Goal: Information Seeking & Learning: Learn about a topic

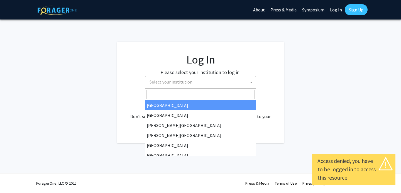
click at [172, 82] on span "Select your institution" at bounding box center [170, 82] width 43 height 6
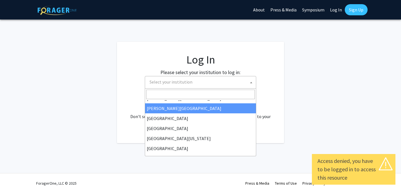
scroll to position [36, 0]
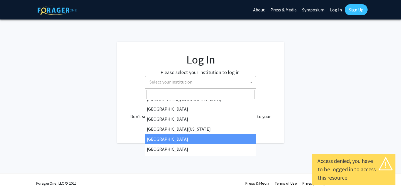
select select "12"
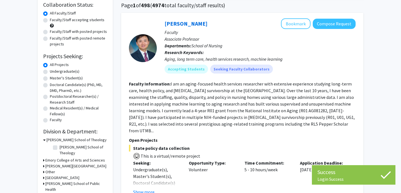
scroll to position [66, 0]
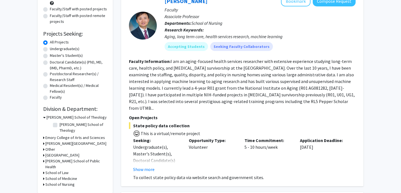
click at [59, 176] on h3 "School of Medicine" at bounding box center [61, 179] width 32 height 6
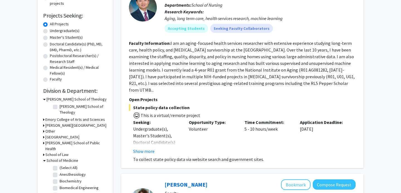
scroll to position [86, 0]
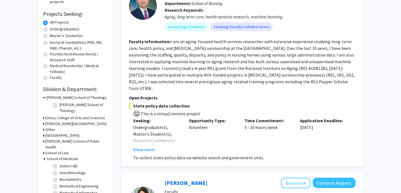
click at [60, 163] on label "(Select All)" at bounding box center [69, 166] width 18 height 6
click at [60, 163] on input "(Select All)" at bounding box center [62, 165] width 4 height 4
checkbox input "true"
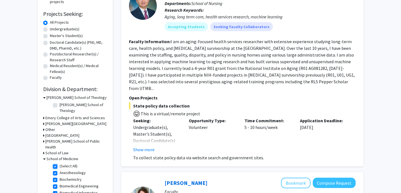
checkbox input "true"
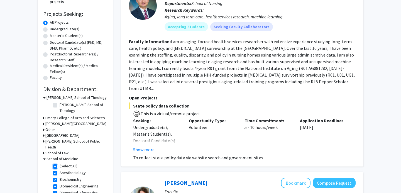
checkbox input "true"
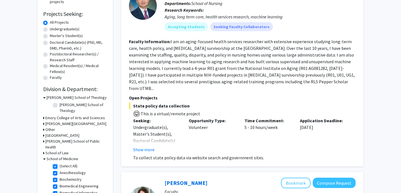
checkbox input "true"
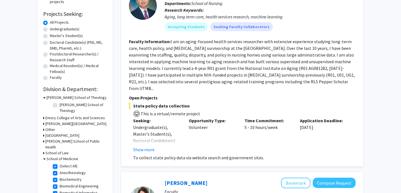
checkbox input "true"
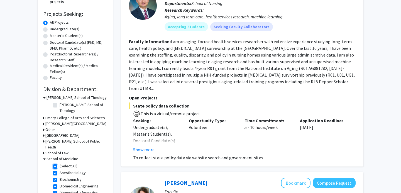
checkbox input "true"
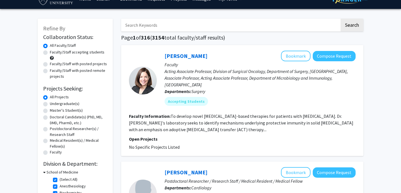
scroll to position [12, 0]
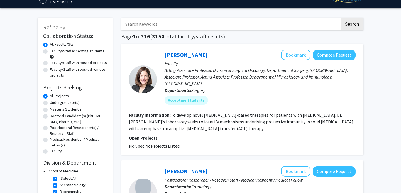
click at [148, 27] on input "Search Keywords" at bounding box center [230, 24] width 218 height 13
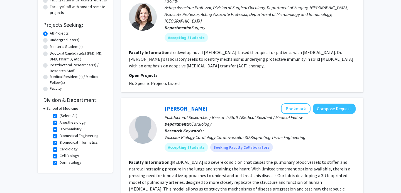
scroll to position [156, 0]
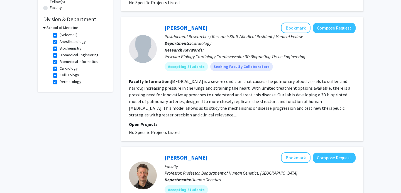
click at [60, 35] on label "(Select All)" at bounding box center [69, 35] width 18 height 6
click at [60, 35] on input "(Select All)" at bounding box center [62, 34] width 4 height 4
checkbox input "false"
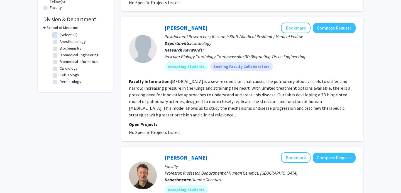
checkbox input "false"
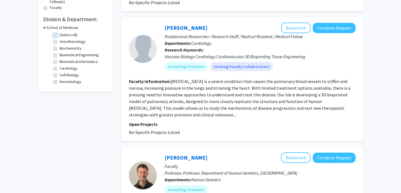
checkbox input "false"
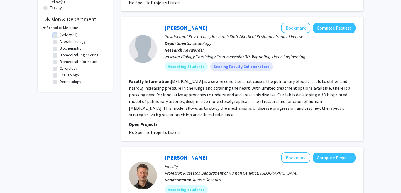
checkbox input "false"
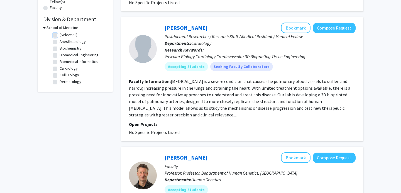
checkbox input "false"
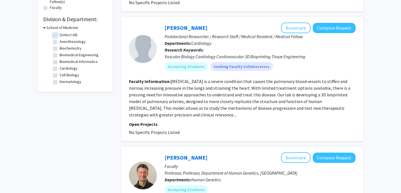
checkbox input "false"
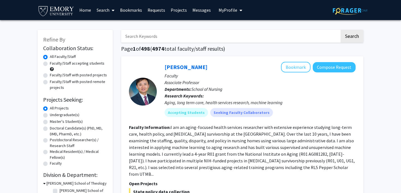
click at [157, 33] on input "Search Keywords" at bounding box center [230, 36] width 218 height 13
type input "Biostatistics"
click at [340, 30] on button "Search" at bounding box center [351, 36] width 23 height 13
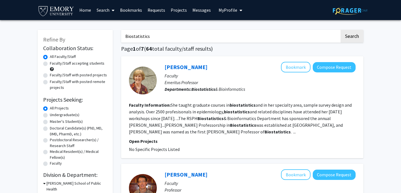
click at [69, 64] on label "Faculty/Staff accepting students" at bounding box center [77, 63] width 55 height 6
click at [53, 64] on input "Faculty/Staff accepting students" at bounding box center [52, 62] width 4 height 4
radio input "true"
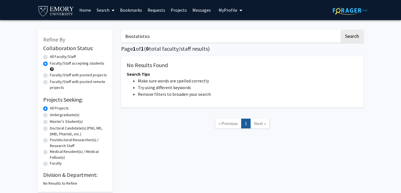
click at [79, 75] on label "Faculty/Staff with posted projects" at bounding box center [78, 75] width 57 height 6
click at [53, 75] on input "Faculty/Staff with posted projects" at bounding box center [52, 74] width 4 height 4
radio input "true"
click at [76, 84] on label "Faculty/Staff with posted remote projects" at bounding box center [78, 85] width 57 height 12
click at [53, 82] on input "Faculty/Staff with posted remote projects" at bounding box center [52, 81] width 4 height 4
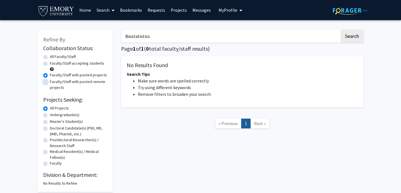
radio input "true"
click at [68, 55] on label "All Faculty/Staff" at bounding box center [63, 57] width 26 height 6
click at [53, 55] on input "All Faculty/Staff" at bounding box center [52, 56] width 4 height 4
radio input "true"
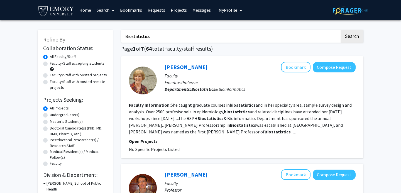
drag, startPoint x: 161, startPoint y: 39, endPoint x: 106, endPoint y: 28, distance: 56.3
type input "Statistics"
click at [340, 30] on button "Search" at bounding box center [351, 36] width 23 height 13
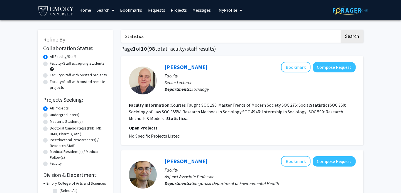
click at [63, 65] on label "Faculty/Staff accepting students" at bounding box center [77, 63] width 55 height 6
click at [53, 64] on input "Faculty/Staff accepting students" at bounding box center [52, 62] width 4 height 4
radio input "true"
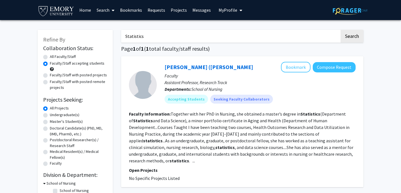
click at [248, 148] on fg-read-more "Together with her PhD in Nursing, she obtained a master’s degree in Statistics …" at bounding box center [241, 137] width 224 height 52
click at [351, 154] on fg-read-more "Together with her PhD in Nursing, she obtained a master’s degree in Statistics …" at bounding box center [241, 137] width 224 height 52
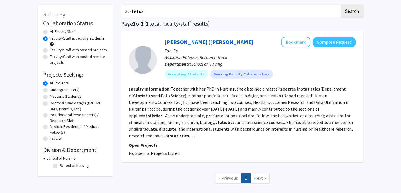
scroll to position [49, 0]
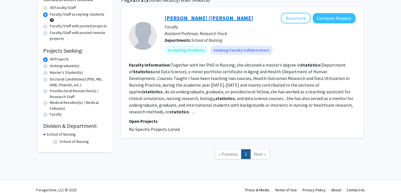
click at [189, 17] on link "[PERSON_NAME] ([PERSON_NAME]" at bounding box center [208, 17] width 88 height 7
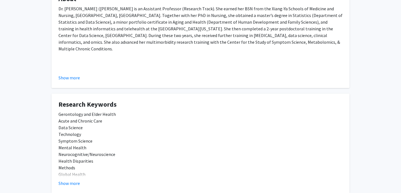
scroll to position [164, 0]
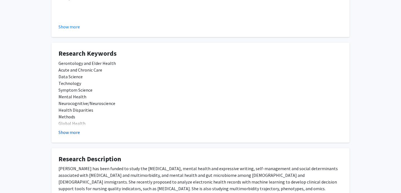
click at [68, 131] on button "Show more" at bounding box center [68, 132] width 21 height 7
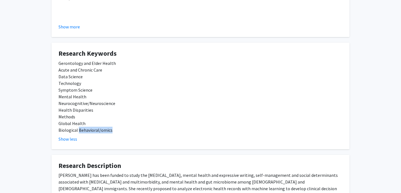
drag, startPoint x: 78, startPoint y: 131, endPoint x: 115, endPoint y: 130, distance: 37.0
click at [115, 130] on div "Gerontology and Elder Health Acute and Chronic Care Data Science Technology Sym…" at bounding box center [200, 96] width 284 height 73
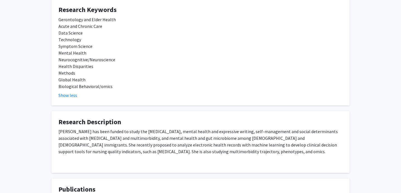
scroll to position [230, 0]
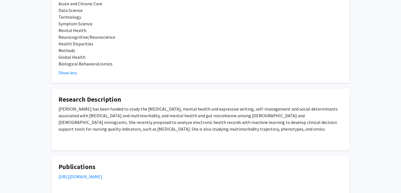
click at [101, 122] on div "[PERSON_NAME] has been funded to study the [MEDICAL_DATA], mental health and ex…" at bounding box center [200, 124] width 284 height 38
click at [138, 122] on div "[PERSON_NAME] has been funded to study the [MEDICAL_DATA], mental health and ex…" at bounding box center [200, 124] width 284 height 38
click at [198, 121] on div "[PERSON_NAME] has been funded to study the [MEDICAL_DATA], mental health and ex…" at bounding box center [200, 124] width 284 height 38
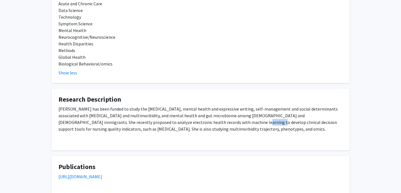
click at [198, 121] on div "[PERSON_NAME] has been funded to study the [MEDICAL_DATA], mental health and ex…" at bounding box center [200, 124] width 284 height 38
click at [223, 122] on div "[PERSON_NAME] has been funded to study the [MEDICAL_DATA], mental health and ex…" at bounding box center [200, 124] width 284 height 38
click at [250, 123] on div "[PERSON_NAME] has been funded to study the [MEDICAL_DATA], mental health and ex…" at bounding box center [200, 124] width 284 height 38
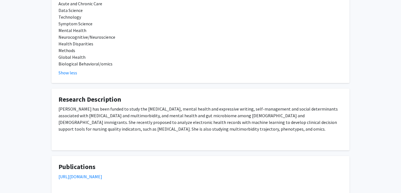
click at [265, 123] on div "[PERSON_NAME] has been funded to study the [MEDICAL_DATA], mental health and ex…" at bounding box center [200, 124] width 284 height 38
click at [278, 123] on div "[PERSON_NAME] has been funded to study the [MEDICAL_DATA], mental health and ex…" at bounding box center [200, 124] width 284 height 38
click at [259, 123] on div "[PERSON_NAME] has been funded to study the [MEDICAL_DATA], mental health and ex…" at bounding box center [200, 124] width 284 height 38
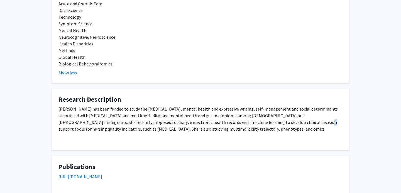
click at [259, 123] on div "[PERSON_NAME] has been funded to study the [MEDICAL_DATA], mental health and ex…" at bounding box center [200, 124] width 284 height 38
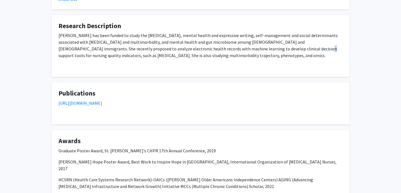
scroll to position [375, 0]
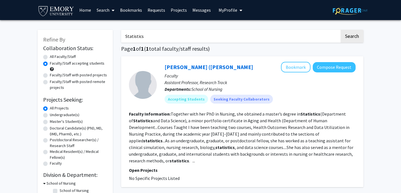
drag, startPoint x: 152, startPoint y: 36, endPoint x: 103, endPoint y: 30, distance: 48.8
click at [103, 30] on div "Refine By Collaboration Status: Collaboration Status All Faculty/Staff Collabor…" at bounding box center [200, 121] width 334 height 195
type input "Mathematics"
click at [340, 30] on button "Search" at bounding box center [351, 36] width 23 height 13
radio input "true"
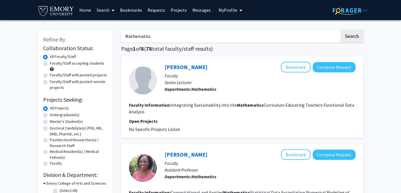
click at [72, 68] on div "Faculty/Staff accepting students" at bounding box center [75, 66] width 64 height 12
click at [77, 65] on label "Faculty/Staff accepting students" at bounding box center [77, 63] width 55 height 6
click at [53, 64] on input "Faculty/Staff accepting students" at bounding box center [52, 62] width 4 height 4
radio input "true"
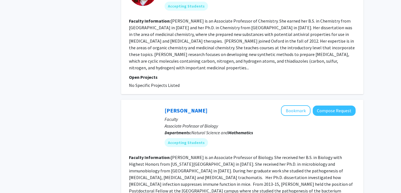
scroll to position [406, 0]
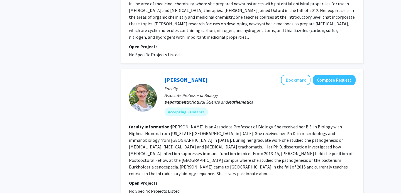
click at [147, 134] on fg-read-more "[PERSON_NAME] is an Associate Professor of Biology. She received her B.S. in Bi…" at bounding box center [241, 150] width 224 height 52
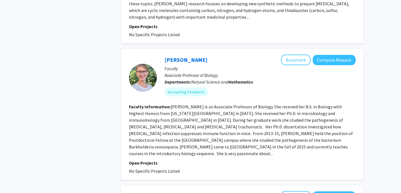
scroll to position [429, 0]
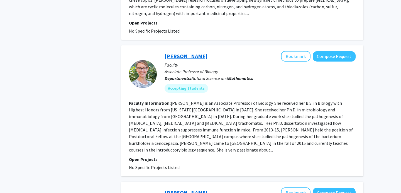
click at [196, 55] on link "[PERSON_NAME]" at bounding box center [185, 56] width 43 height 7
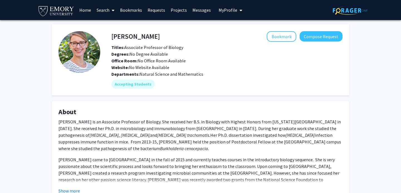
scroll to position [27, 0]
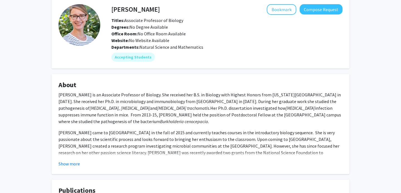
click at [219, 108] on div "[PERSON_NAME] is an Associate Professor of Biology. She received her B.S. in Bi…" at bounding box center [200, 164] width 284 height 147
click at [220, 108] on div "[PERSON_NAME] is an Associate Professor of Biology. She received her B.S. in Bi…" at bounding box center [200, 164] width 284 height 147
click at [97, 115] on div "[PERSON_NAME] is an Associate Professor of Biology. She received her B.S. in Bi…" at bounding box center [200, 164] width 284 height 147
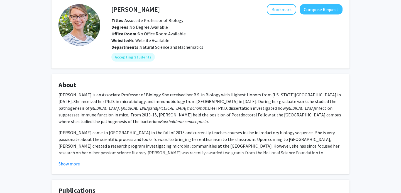
click at [122, 115] on div "[PERSON_NAME] is an Associate Professor of Biology. She received her B.S. in Bi…" at bounding box center [200, 164] width 284 height 147
click at [158, 140] on div "[PERSON_NAME] is an Associate Professor of Biology. She received her B.S. in Bi…" at bounding box center [200, 164] width 284 height 147
click at [157, 145] on div "[PERSON_NAME] is an Associate Professor of Biology. She received her B.S. in Bi…" at bounding box center [200, 164] width 284 height 147
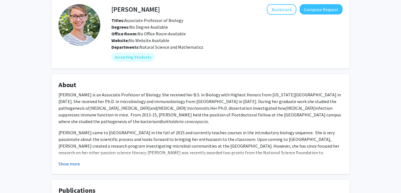
click at [75, 162] on button "Show more" at bounding box center [68, 163] width 21 height 7
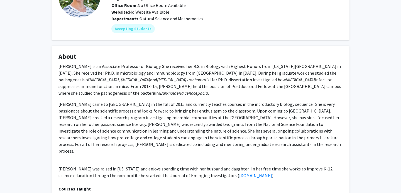
scroll to position [56, 0]
click at [139, 143] on div "[PERSON_NAME] is an Associate Professor of Biology. She received her B.S. in Bi…" at bounding box center [200, 135] width 284 height 147
click at [161, 143] on div "[PERSON_NAME] is an Associate Professor of Biology. She received her B.S. in Bi…" at bounding box center [200, 135] width 284 height 147
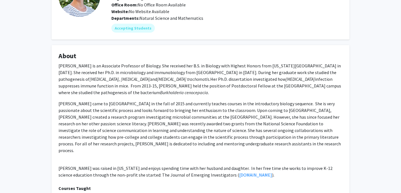
click at [145, 143] on div "[PERSON_NAME] is an Associate Professor of Biology. She received her B.S. in Bi…" at bounding box center [200, 135] width 284 height 147
click at [126, 143] on div "[PERSON_NAME] is an Associate Professor of Biology. She received her B.S. in Bi…" at bounding box center [200, 135] width 284 height 147
click at [144, 143] on div "[PERSON_NAME] is an Associate Professor of Biology. She received her B.S. in Bi…" at bounding box center [200, 135] width 284 height 147
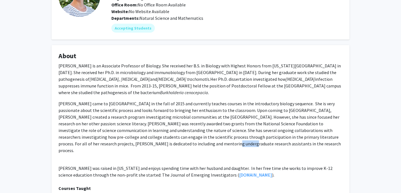
click at [144, 143] on div "[PERSON_NAME] is an Associate Professor of Biology. She received her B.S. in Bi…" at bounding box center [200, 135] width 284 height 147
click at [125, 144] on div "[PERSON_NAME] is an Associate Professor of Biology. She received her B.S. in Bi…" at bounding box center [200, 135] width 284 height 147
click at [141, 160] on div "[PERSON_NAME] is an Associate Professor of Biology. She received her B.S. in Bi…" at bounding box center [200, 135] width 284 height 147
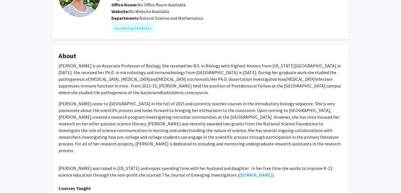
click at [156, 160] on div "[PERSON_NAME] is an Associate Professor of Biology. She received her B.S. in Bi…" at bounding box center [200, 135] width 284 height 147
click at [222, 161] on div "[PERSON_NAME] is an Associate Professor of Biology. She received her B.S. in Bi…" at bounding box center [200, 135] width 284 height 147
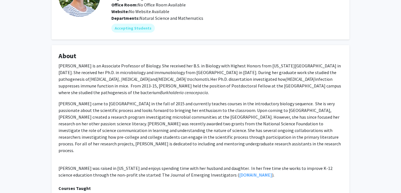
click at [106, 168] on div "[PERSON_NAME] is an Associate Professor of Biology. She received her B.S. in Bi…" at bounding box center [200, 135] width 284 height 147
click at [153, 168] on div "[PERSON_NAME] is an Associate Professor of Biology. She received her B.S. in Bi…" at bounding box center [200, 135] width 284 height 147
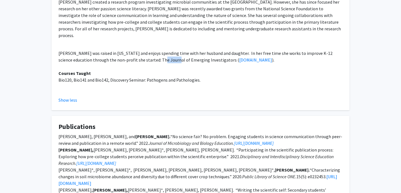
scroll to position [177, 0]
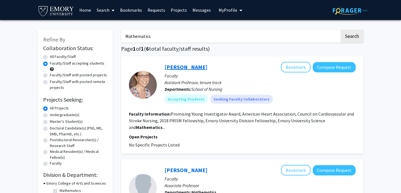
click at [184, 68] on link "[PERSON_NAME]" at bounding box center [185, 66] width 43 height 7
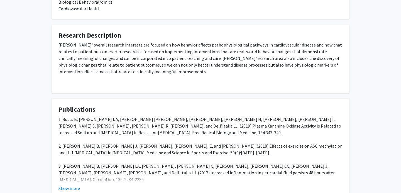
scroll to position [243, 0]
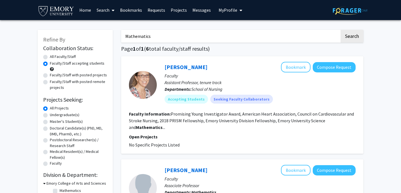
click at [64, 55] on label "All Faculty/Staff" at bounding box center [63, 57] width 26 height 6
click at [53, 55] on input "All Faculty/Staff" at bounding box center [52, 56] width 4 height 4
radio input "true"
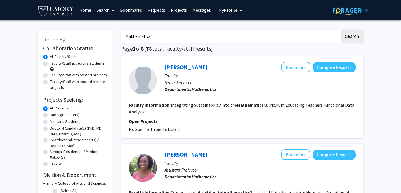
drag, startPoint x: 151, startPoint y: 38, endPoint x: 110, endPoint y: 36, distance: 41.2
type input "Data"
click at [340, 30] on button "Search" at bounding box center [351, 36] width 23 height 13
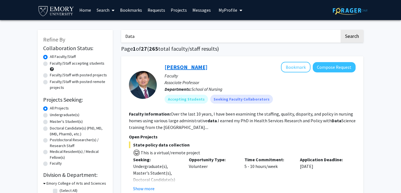
click at [174, 66] on link "[PERSON_NAME]" at bounding box center [185, 66] width 43 height 7
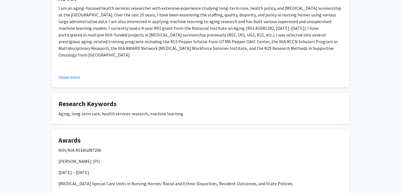
scroll to position [132, 0]
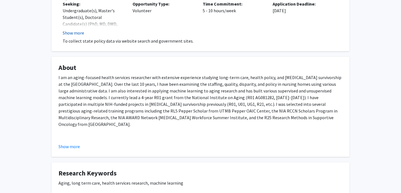
click at [78, 32] on button "Show more" at bounding box center [73, 32] width 21 height 7
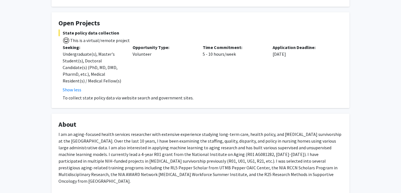
scroll to position [88, 0]
click at [138, 174] on p at bounding box center [200, 157] width 284 height 53
click at [129, 174] on p at bounding box center [200, 157] width 284 height 53
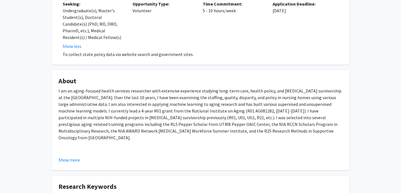
scroll to position [169, 0]
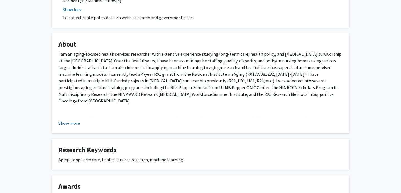
click at [76, 125] on button "Show more" at bounding box center [68, 123] width 21 height 7
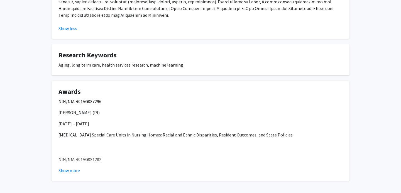
scroll to position [328, 0]
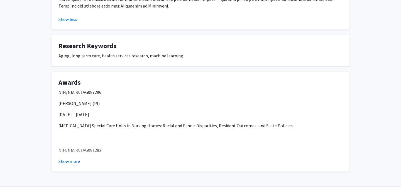
click at [77, 158] on button "Show more" at bounding box center [68, 161] width 21 height 7
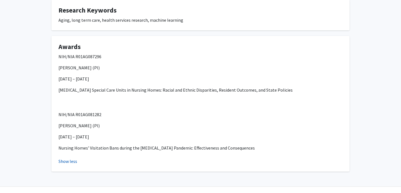
scroll to position [0, 0]
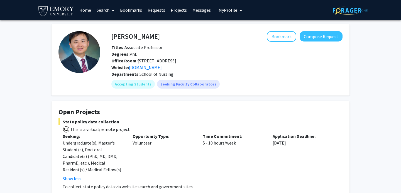
drag, startPoint x: 111, startPoint y: 38, endPoint x: 180, endPoint y: 38, distance: 68.7
click at [180, 38] on div "[PERSON_NAME] Bookmark Compose Request" at bounding box center [226, 36] width 239 height 11
drag, startPoint x: 180, startPoint y: 38, endPoint x: 112, endPoint y: 35, distance: 67.9
click at [112, 35] on div "[PERSON_NAME] Bookmark Compose Request" at bounding box center [226, 36] width 239 height 11
copy h4 "[PERSON_NAME]"
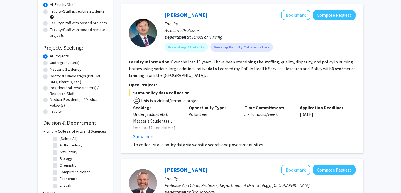
scroll to position [62, 0]
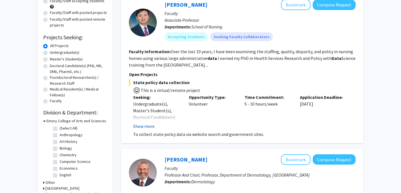
click at [152, 127] on button "Show more" at bounding box center [143, 126] width 21 height 7
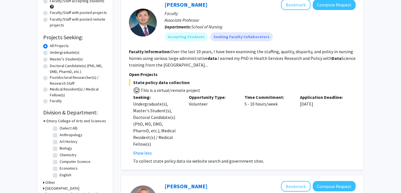
click at [160, 90] on span "This is a virtual/remote project" at bounding box center [170, 90] width 60 height 6
click at [174, 90] on span "This is a virtual/remote project" at bounding box center [170, 90] width 60 height 6
click at [161, 89] on span "This is a virtual/remote project" at bounding box center [170, 90] width 60 height 6
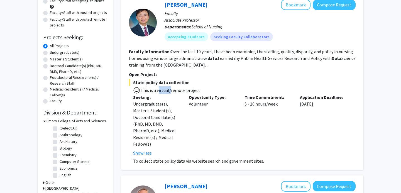
click at [161, 89] on span "This is a virtual/remote project" at bounding box center [170, 90] width 60 height 6
click at [172, 123] on div "Undergraduate(s), Master's Student(s), Doctoral Candidate(s) (PhD, MD, DMD, Pha…" at bounding box center [156, 123] width 47 height 47
click at [165, 157] on p "To collect state policy data via website search and government sites." at bounding box center [244, 160] width 222 height 7
click at [156, 157] on p "To collect state policy data via website search and government sites." at bounding box center [244, 160] width 222 height 7
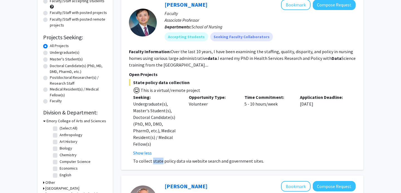
click at [156, 157] on p "To collect state policy data via website search and government sites." at bounding box center [244, 160] width 222 height 7
click at [167, 157] on p "To collect state policy data via website search and government sites." at bounding box center [244, 160] width 222 height 7
click at [199, 157] on p "To collect state policy data via website search and government sites." at bounding box center [244, 160] width 222 height 7
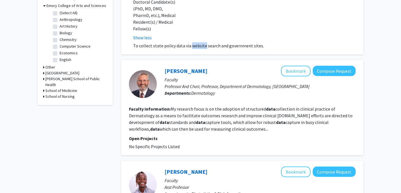
scroll to position [0, 0]
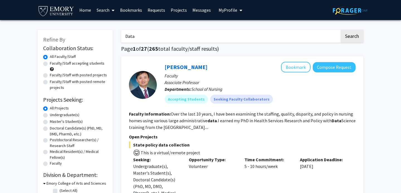
click at [71, 61] on label "Faculty/Staff accepting students" at bounding box center [77, 63] width 55 height 6
click at [53, 61] on input "Faculty/Staff accepting students" at bounding box center [52, 62] width 4 height 4
radio input "true"
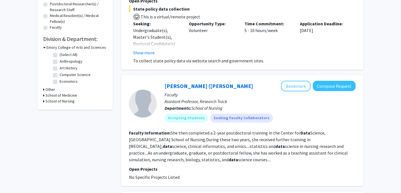
scroll to position [137, 0]
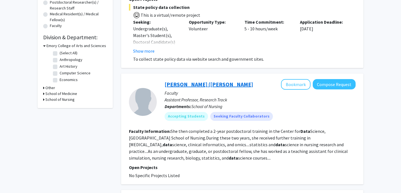
click at [205, 83] on link "[PERSON_NAME] ([PERSON_NAME]" at bounding box center [208, 84] width 88 height 7
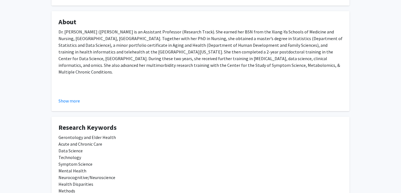
scroll to position [127, 0]
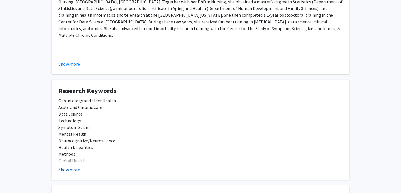
click at [74, 169] on button "Show more" at bounding box center [68, 169] width 21 height 7
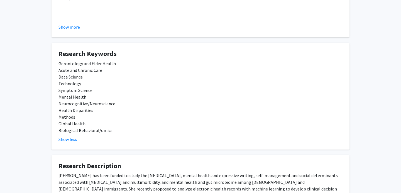
scroll to position [282, 0]
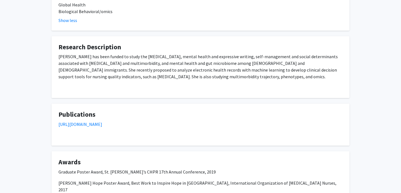
click at [140, 56] on div "[PERSON_NAME] has been funded to study the [MEDICAL_DATA], mental health and ex…" at bounding box center [200, 72] width 284 height 38
click at [123, 56] on div "[PERSON_NAME] has been funded to study the [MEDICAL_DATA], mental health and ex…" at bounding box center [200, 72] width 284 height 38
click at [149, 56] on div "[PERSON_NAME] has been funded to study the [MEDICAL_DATA], mental health and ex…" at bounding box center [200, 72] width 284 height 38
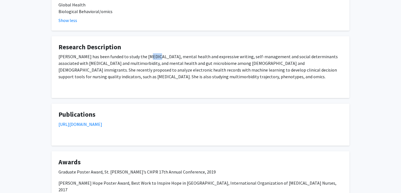
click at [149, 56] on div "[PERSON_NAME] has been funded to study the [MEDICAL_DATA], mental health and ex…" at bounding box center [200, 72] width 284 height 38
click at [162, 57] on div "[PERSON_NAME] has been funded to study the [MEDICAL_DATA], mental health and ex…" at bounding box center [200, 72] width 284 height 38
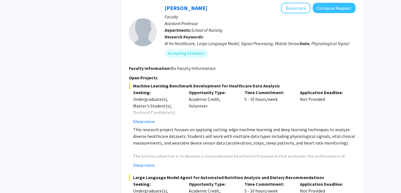
scroll to position [432, 0]
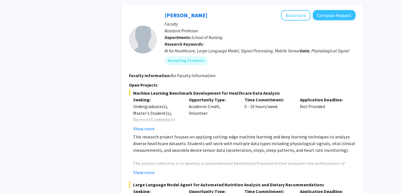
click at [143, 176] on fg-project-list "Machine Learning Benchmark Development for Healthcare Data Analysis Seeking: Un…" at bounding box center [242, 178] width 226 height 177
click at [148, 171] on button "Show more" at bounding box center [143, 172] width 21 height 7
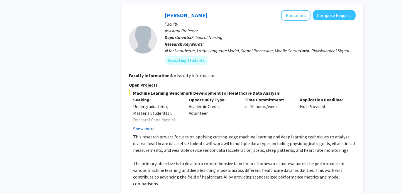
click at [152, 130] on button "Show more" at bounding box center [143, 128] width 21 height 7
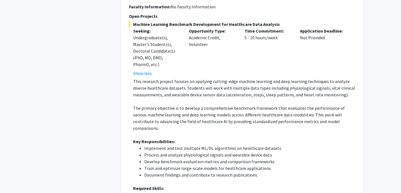
scroll to position [556, 0]
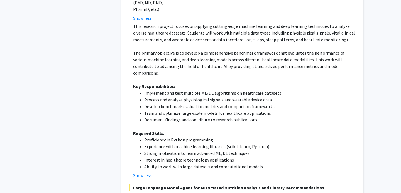
click at [205, 150] on li "Strong motivation to learn advanced ML/DL techniques" at bounding box center [249, 153] width 211 height 7
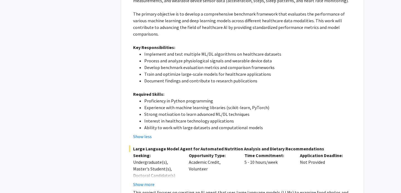
scroll to position [643, 0]
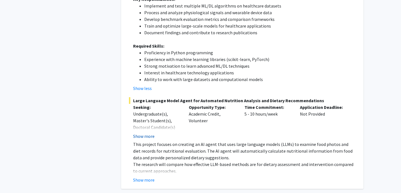
click at [151, 133] on button "Show more" at bounding box center [143, 136] width 21 height 7
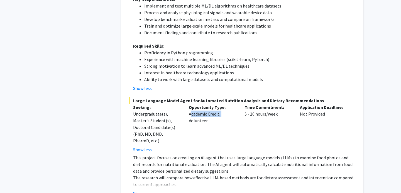
drag, startPoint x: 187, startPoint y: 107, endPoint x: 225, endPoint y: 107, distance: 37.6
click at [225, 107] on div "Opportunity Type: Academic Credit, Volunteer" at bounding box center [212, 128] width 56 height 49
drag, startPoint x: 225, startPoint y: 107, endPoint x: 186, endPoint y: 107, distance: 39.5
click at [186, 107] on div "Opportunity Type: Academic Credit, Volunteer" at bounding box center [212, 128] width 56 height 49
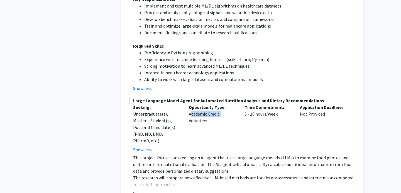
click at [186, 107] on div "Opportunity Type: Academic Credit, Volunteer" at bounding box center [212, 128] width 56 height 49
drag, startPoint x: 186, startPoint y: 107, endPoint x: 228, endPoint y: 107, distance: 42.3
click at [228, 107] on div "Opportunity Type: Academic Credit, Volunteer" at bounding box center [212, 128] width 56 height 49
drag, startPoint x: 228, startPoint y: 107, endPoint x: 187, endPoint y: 108, distance: 40.9
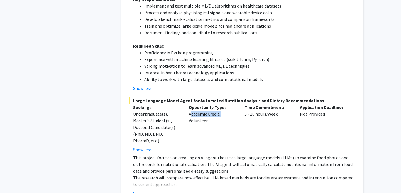
click at [187, 108] on div "Opportunity Type: Academic Credit, Volunteer" at bounding box center [212, 128] width 56 height 49
drag, startPoint x: 187, startPoint y: 108, endPoint x: 224, endPoint y: 108, distance: 36.4
click at [224, 108] on div "Opportunity Type: Academic Credit, Volunteer" at bounding box center [212, 128] width 56 height 49
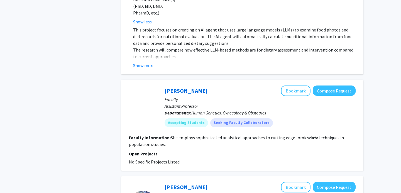
scroll to position [690, 0]
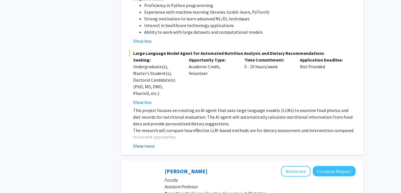
click at [149, 142] on button "Show more" at bounding box center [143, 145] width 21 height 7
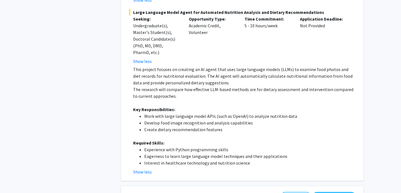
scroll to position [420, 0]
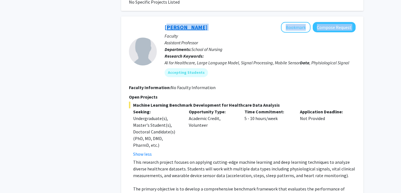
drag, startPoint x: 202, startPoint y: 30, endPoint x: 165, endPoint y: 28, distance: 37.3
click at [165, 28] on div "[PERSON_NAME] Bookmark Compose Request" at bounding box center [259, 27] width 191 height 11
copy div "[PERSON_NAME] Bookmark Compose Request"
click at [167, 28] on link "[PERSON_NAME]" at bounding box center [185, 27] width 43 height 7
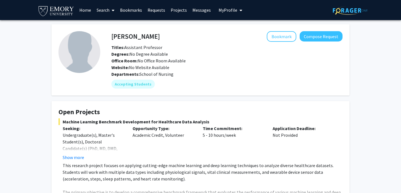
click at [118, 34] on h4 "[PERSON_NAME]" at bounding box center [135, 36] width 48 height 10
copy h4 "[PERSON_NAME]"
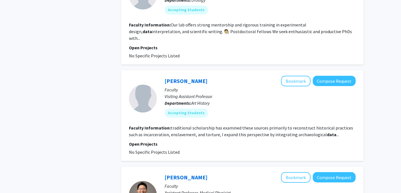
scroll to position [1198, 0]
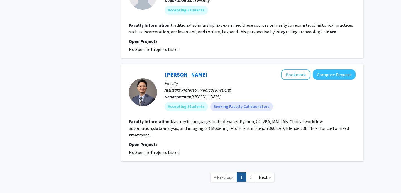
click at [203, 94] on span "[MEDICAL_DATA]" at bounding box center [205, 97] width 29 height 6
click at [219, 94] on span "[MEDICAL_DATA]" at bounding box center [205, 97] width 29 height 6
drag, startPoint x: 203, startPoint y: 90, endPoint x: 200, endPoint y: 90, distance: 3.1
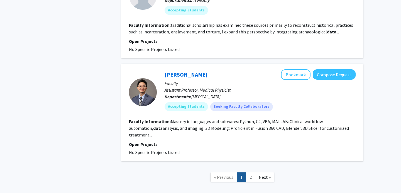
click at [200, 94] on span "[MEDICAL_DATA]" at bounding box center [205, 97] width 29 height 6
drag, startPoint x: 200, startPoint y: 90, endPoint x: 213, endPoint y: 90, distance: 13.6
click at [213, 94] on span "[MEDICAL_DATA]" at bounding box center [205, 97] width 29 height 6
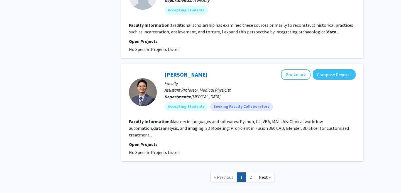
click at [204, 94] on span "[MEDICAL_DATA]" at bounding box center [205, 97] width 29 height 6
click at [202, 122] on fg-read-more "Mastery in languages and softwares: Python, C#, VBA, MATLAB: Clinical workflow …" at bounding box center [239, 128] width 220 height 19
click at [222, 122] on fg-read-more "Mastery in languages and softwares: Python, C#, VBA, MATLAB: Clinical workflow …" at bounding box center [239, 128] width 220 height 19
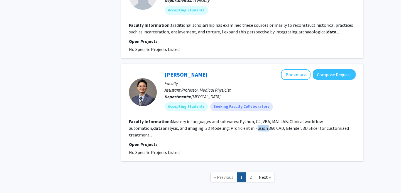
click at [222, 122] on fg-read-more "Mastery in languages and softwares: Python, C#, VBA, MATLAB: Clinical workflow …" at bounding box center [239, 128] width 220 height 19
drag, startPoint x: 213, startPoint y: 90, endPoint x: 239, endPoint y: 121, distance: 39.9
click at [239, 121] on fg-read-more "Mastery in languages and softwares: Python, C#, VBA, MATLAB: Clinical workflow …" at bounding box center [239, 128] width 220 height 19
drag, startPoint x: 239, startPoint y: 121, endPoint x: 245, endPoint y: 121, distance: 6.1
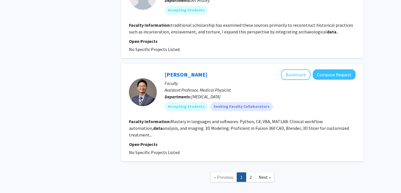
click at [245, 121] on fg-read-more "Mastery in languages and softwares: Python, C#, VBA, MATLAB: Clinical workflow …" at bounding box center [239, 128] width 220 height 19
drag, startPoint x: 245, startPoint y: 121, endPoint x: 285, endPoint y: 123, distance: 40.6
click at [285, 123] on fg-read-more "Mastery in languages and softwares: Python, C#, VBA, MATLAB: Clinical workflow …" at bounding box center [239, 128] width 220 height 19
drag, startPoint x: 285, startPoint y: 123, endPoint x: 312, endPoint y: 119, distance: 26.9
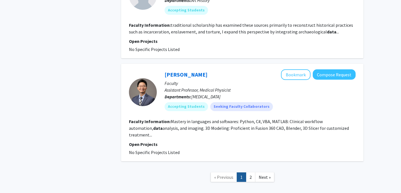
click at [312, 119] on fg-read-more "Mastery in languages and softwares: Python, C#, VBA, MATLAB: Clinical workflow …" at bounding box center [239, 128] width 220 height 19
drag, startPoint x: 312, startPoint y: 119, endPoint x: 266, endPoint y: 162, distance: 62.8
click at [266, 174] on span "Next »" at bounding box center [264, 177] width 12 height 6
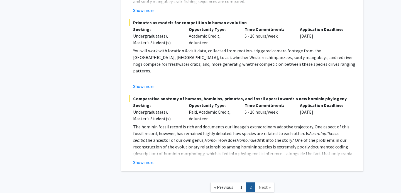
scroll to position [297, 0]
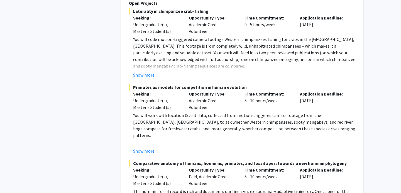
drag, startPoint x: 266, startPoint y: 162, endPoint x: 192, endPoint y: 163, distance: 74.3
click at [192, 163] on span "Comparative anatomy of humans, hominins, primates, and fossil apes: towards a n…" at bounding box center [242, 163] width 226 height 7
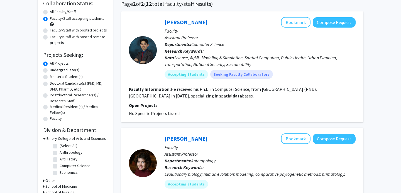
scroll to position [0, 0]
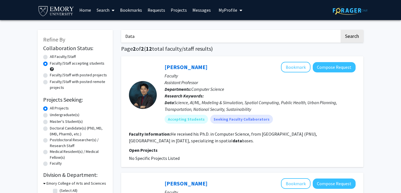
drag, startPoint x: 192, startPoint y: 163, endPoint x: 90, endPoint y: 33, distance: 165.6
click at [340, 30] on button "Search" at bounding box center [351, 36] width 23 height 13
radio input "true"
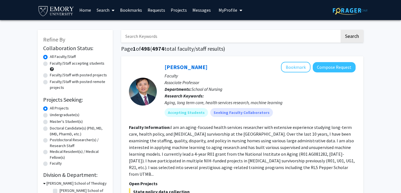
drag, startPoint x: 90, startPoint y: 33, endPoint x: 153, endPoint y: 40, distance: 63.2
click at [153, 40] on input "Search Keywords" at bounding box center [230, 36] width 218 height 13
type input "Stats"
click at [340, 30] on button "Search" at bounding box center [351, 36] width 23 height 13
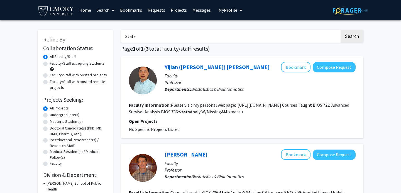
click at [72, 65] on label "Faculty/Staff accepting students" at bounding box center [77, 63] width 55 height 6
click at [53, 64] on input "Faculty/Staff accepting students" at bounding box center [52, 62] width 4 height 4
radio input "true"
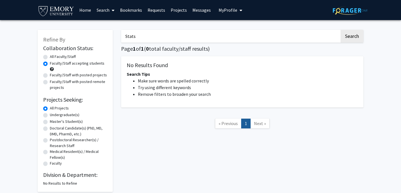
drag, startPoint x: 153, startPoint y: 40, endPoint x: 69, endPoint y: 53, distance: 84.5
click at [69, 53] on form "Collaboration Status: Collaboration Status All Faculty/Staff Collaboration Stat…" at bounding box center [75, 106] width 64 height 122
click at [69, 56] on label "All Faculty/Staff" at bounding box center [63, 57] width 26 height 6
click at [53, 56] on input "All Faculty/Staff" at bounding box center [52, 56] width 4 height 4
radio input "true"
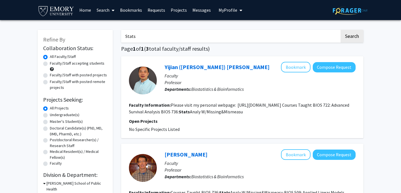
click at [159, 38] on input "Stats" at bounding box center [230, 36] width 218 height 13
type input "Statistics"
click at [340, 30] on button "Search" at bounding box center [351, 36] width 23 height 13
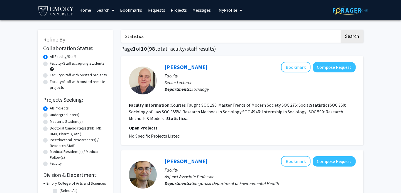
click at [58, 63] on label "Faculty/Staff accepting students" at bounding box center [77, 63] width 55 height 6
click at [53, 63] on input "Faculty/Staff accepting students" at bounding box center [52, 62] width 4 height 4
radio input "true"
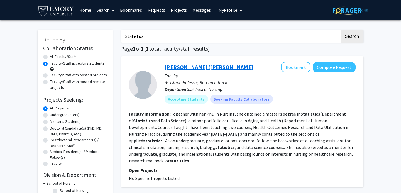
drag, startPoint x: 69, startPoint y: 56, endPoint x: 203, endPoint y: 68, distance: 134.0
click at [203, 68] on link "[PERSON_NAME] ([PERSON_NAME]" at bounding box center [208, 66] width 88 height 7
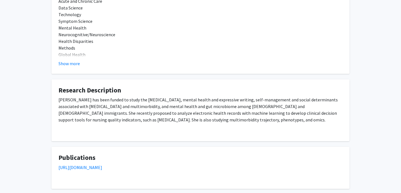
scroll to position [260, 0]
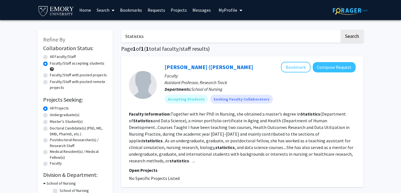
click at [80, 75] on label "Faculty/Staff with posted projects" at bounding box center [78, 75] width 57 height 6
click at [53, 75] on input "Faculty/Staff with posted projects" at bounding box center [52, 74] width 4 height 4
radio input "true"
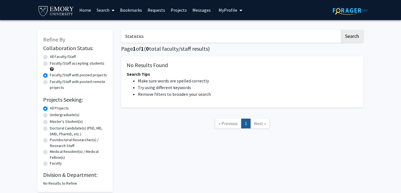
click at [82, 64] on label "Faculty/Staff accepting students" at bounding box center [77, 63] width 55 height 6
click at [53, 64] on input "Faculty/Staff accepting students" at bounding box center [52, 62] width 4 height 4
radio input "true"
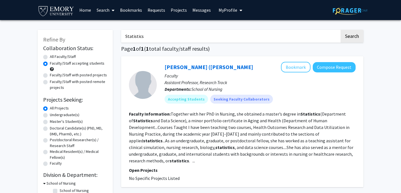
click at [147, 39] on input "Statistics" at bounding box center [230, 36] width 218 height 13
type input "genomics"
click at [340, 30] on button "Search" at bounding box center [351, 36] width 23 height 13
radio input "true"
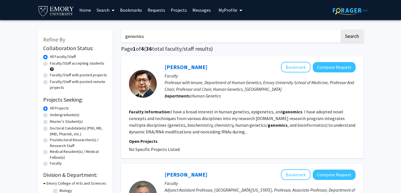
click at [87, 63] on label "Faculty/Staff accepting students" at bounding box center [77, 63] width 55 height 6
click at [53, 63] on input "Faculty/Staff accepting students" at bounding box center [52, 62] width 4 height 4
radio input "true"
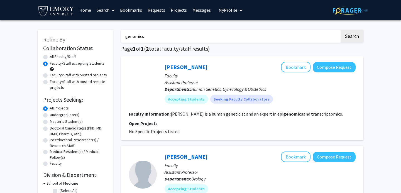
click at [186, 114] on fg-read-more "[PERSON_NAME] is a human geneticist and an expert in epi genomics and transcrip…" at bounding box center [257, 114] width 172 height 6
click at [204, 116] on fg-read-more "[PERSON_NAME] is a human geneticist and an expert in epi genomics and transcrip…" at bounding box center [257, 114] width 172 height 6
click at [187, 115] on fg-read-more "[PERSON_NAME] is a human geneticist and an expert in epi genomics and transcrip…" at bounding box center [257, 114] width 172 height 6
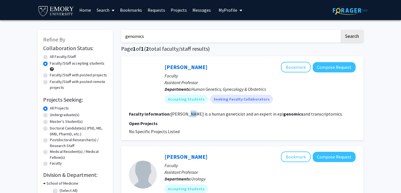
click at [187, 115] on fg-read-more "[PERSON_NAME] is a human geneticist and an expert in epi genomics and transcrip…" at bounding box center [257, 114] width 172 height 6
click at [210, 118] on fg-search-faculty "[PERSON_NAME] Bookmark Compose Request Faculty Assistant Professor Departments:…" at bounding box center [242, 98] width 226 height 73
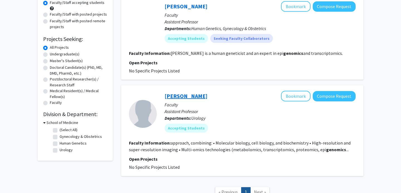
scroll to position [57, 0]
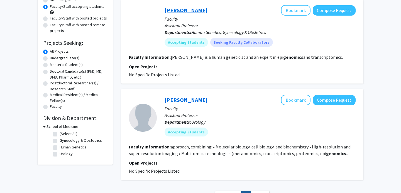
click at [195, 11] on link "[PERSON_NAME]" at bounding box center [185, 10] width 43 height 7
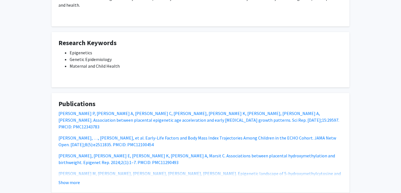
scroll to position [184, 0]
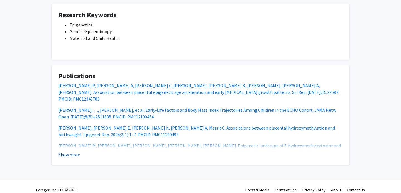
click at [71, 151] on button "Show more" at bounding box center [68, 154] width 21 height 7
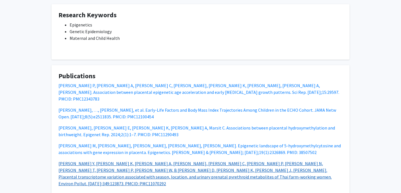
scroll to position [326, 0]
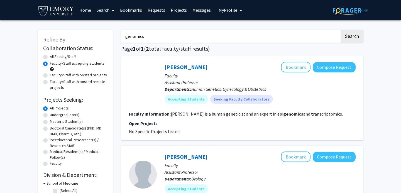
scroll to position [77, 0]
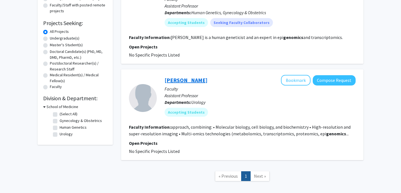
click at [179, 78] on link "[PERSON_NAME]" at bounding box center [185, 80] width 43 height 7
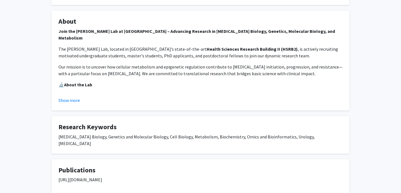
scroll to position [120, 0]
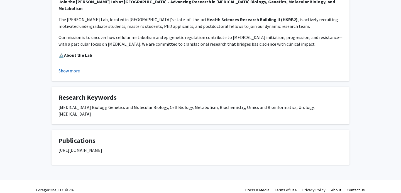
click at [72, 71] on button "Show more" at bounding box center [68, 70] width 21 height 7
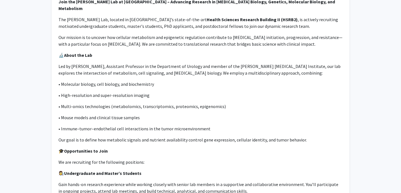
click at [103, 63] on p "Led by [PERSON_NAME], Assistant Professor in the Department of Urology and memb…" at bounding box center [200, 69] width 284 height 13
click at [96, 63] on p "Led by [PERSON_NAME], Assistant Professor in the Department of Urology and memb…" at bounding box center [200, 69] width 284 height 13
click at [211, 63] on p "Led by [PERSON_NAME], Assistant Professor in the Department of Urology and memb…" at bounding box center [200, 69] width 284 height 13
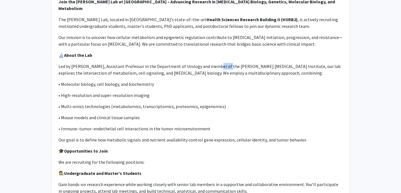
click at [211, 63] on p "Led by [PERSON_NAME], Assistant Professor in the Department of Urology and memb…" at bounding box center [200, 69] width 284 height 13
click at [131, 69] on div "Join the [PERSON_NAME] Lab at [GEOGRAPHIC_DATA] – Advancing Research in [MEDICA…" at bounding box center [200, 171] width 284 height 347
click at [140, 68] on p "Led by [PERSON_NAME], Assistant Professor in the Department of Urology and memb…" at bounding box center [200, 69] width 284 height 13
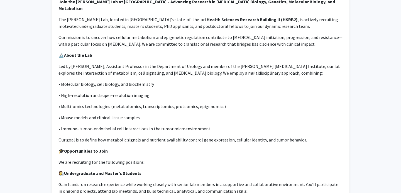
click at [125, 67] on p "Led by [PERSON_NAME], Assistant Professor in the Department of Urology and memb…" at bounding box center [200, 69] width 284 height 13
click at [89, 81] on p "• Molecular biology, cell biology, and biochemistry" at bounding box center [200, 84] width 284 height 7
click at [96, 81] on p "• Molecular biology, cell biology, and biochemistry" at bounding box center [200, 84] width 284 height 7
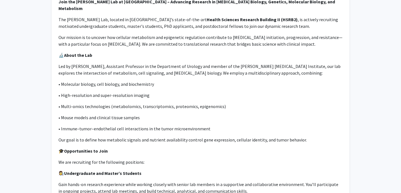
click at [108, 81] on p "• Molecular biology, cell biology, and biochemistry" at bounding box center [200, 84] width 284 height 7
click at [81, 92] on div "Join the [PERSON_NAME] Lab at [GEOGRAPHIC_DATA] – Advancing Research in [MEDICA…" at bounding box center [200, 171] width 284 height 347
click at [98, 103] on p "• Multi-omics technologies (metabolomics, transcriptomics, proteomics, epigenom…" at bounding box center [200, 106] width 284 height 7
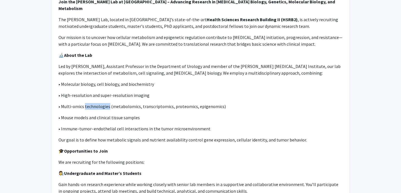
click at [98, 103] on p "• Multi-omics technologies (metabolomics, transcriptomics, proteomics, epigenom…" at bounding box center [200, 106] width 284 height 7
click at [140, 103] on p "• Multi-omics technologies (metabolomics, transcriptomics, proteomics, epigenom…" at bounding box center [200, 106] width 284 height 7
click at [181, 103] on div "Join the [PERSON_NAME] Lab at [GEOGRAPHIC_DATA] – Advancing Research in [MEDICA…" at bounding box center [200, 171] width 284 height 347
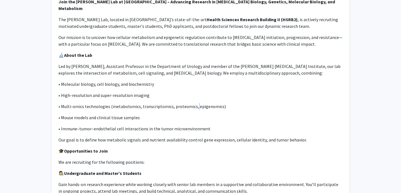
click at [192, 103] on p "• Multi-omics technologies (metabolomics, transcriptomics, proteomics, epigenom…" at bounding box center [200, 106] width 284 height 7
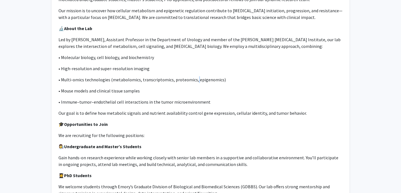
scroll to position [150, 0]
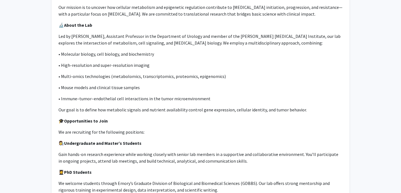
click at [88, 129] on p "We are recruiting for the following positions:" at bounding box center [200, 132] width 284 height 7
click at [114, 128] on div "Join the [PERSON_NAME] Lab at [GEOGRAPHIC_DATA] – Advancing Research in [MEDICA…" at bounding box center [200, 141] width 284 height 347
click at [113, 151] on p "Gain hands-on research experience while working closely with senior lab members…" at bounding box center [200, 157] width 284 height 13
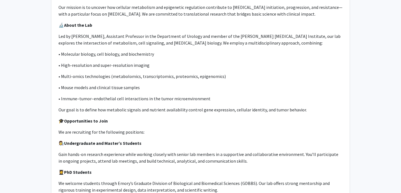
click at [157, 151] on p "Gain hands-on research experience while working closely with senior lab members…" at bounding box center [200, 157] width 284 height 13
click at [157, 154] on p "Gain hands-on research experience while working closely with senior lab members…" at bounding box center [200, 157] width 284 height 13
click at [144, 155] on p "Gain hands-on research experience while working closely with senior lab members…" at bounding box center [200, 157] width 284 height 13
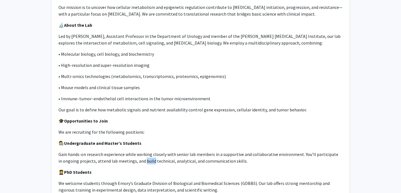
click at [144, 155] on p "Gain hands-on research experience while working closely with senior lab members…" at bounding box center [200, 157] width 284 height 13
click at [129, 152] on p "Gain hands-on research experience while working closely with senior lab members…" at bounding box center [200, 157] width 284 height 13
click at [119, 154] on p "Gain hands-on research experience while working closely with senior lab members…" at bounding box center [200, 157] width 284 height 13
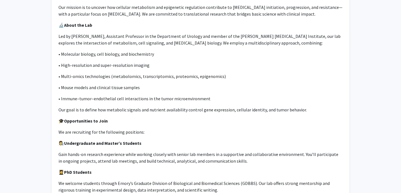
scroll to position [170, 0]
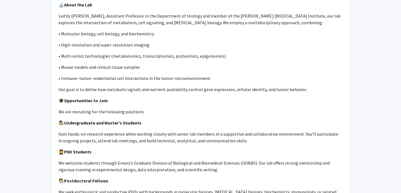
click at [121, 159] on p "We welcome students through Emory’s Graduate Division of Biological and Biomedi…" at bounding box center [200, 165] width 284 height 13
click at [194, 159] on p "We welcome students through Emory’s Graduate Division of Biological and Biomedi…" at bounding box center [200, 165] width 284 height 13
click at [230, 159] on p "We welcome students through Emory’s Graduate Division of Biological and Biomedi…" at bounding box center [200, 165] width 284 height 13
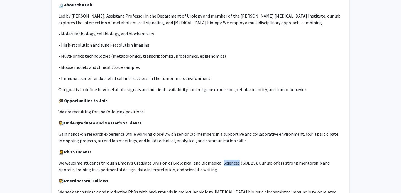
click at [230, 159] on p "We welcome students through Emory’s Graduate Division of Biological and Biomedi…" at bounding box center [200, 165] width 284 height 13
click at [213, 159] on p "We welcome students through Emory’s Graduate Division of Biological and Biomedi…" at bounding box center [200, 165] width 284 height 13
click at [190, 159] on p "We welcome students through Emory’s Graduate Division of Biological and Biomedi…" at bounding box center [200, 165] width 284 height 13
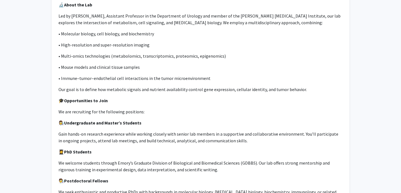
click at [182, 159] on p "We welcome students through Emory’s Graduate Division of Biological and Biomedi…" at bounding box center [200, 165] width 284 height 13
click at [207, 159] on p "We welcome students through Emory’s Graduate Division of Biological and Biomedi…" at bounding box center [200, 165] width 284 height 13
click at [224, 159] on p "We welcome students through Emory’s Graduate Division of Biological and Biomedi…" at bounding box center [200, 165] width 284 height 13
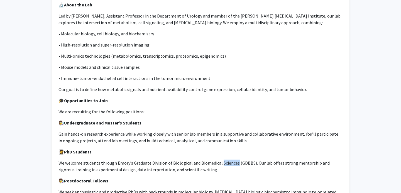
click at [224, 159] on p "We welcome students through Emory’s Graduate Division of Biological and Biomedi…" at bounding box center [200, 165] width 284 height 13
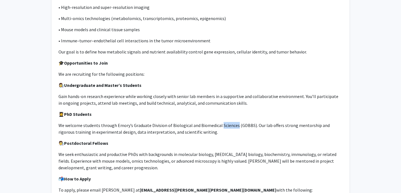
scroll to position [213, 0]
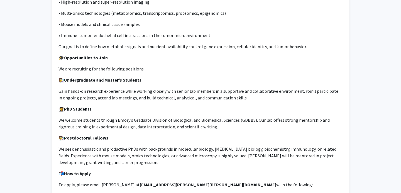
click at [137, 122] on p "We welcome students through Emory’s Graduate Division of Biological and Biomedi…" at bounding box center [200, 123] width 284 height 13
click at [121, 119] on p "We welcome students through Emory’s Graduate Division of Biological and Biomedi…" at bounding box center [200, 123] width 284 height 13
click at [140, 119] on p "We welcome students through Emory’s Graduate Division of Biological and Biomedi…" at bounding box center [200, 123] width 284 height 13
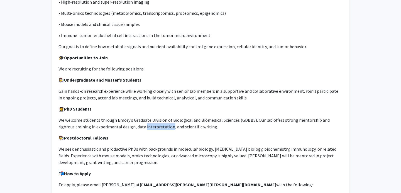
click at [140, 119] on p "We welcome students through Emory’s Graduate Division of Biological and Biomedi…" at bounding box center [200, 123] width 284 height 13
click at [111, 120] on p "We welcome students through Emory’s Graduate Division of Biological and Biomedi…" at bounding box center [200, 123] width 284 height 13
click at [178, 120] on p "We welcome students through Emory’s Graduate Division of Biological and Biomedi…" at bounding box center [200, 123] width 284 height 13
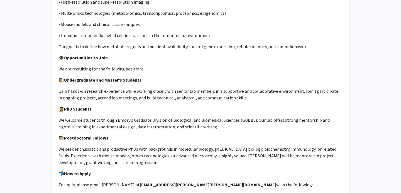
click at [129, 145] on p "We seek enthusiastic and productive PhDs with backgrounds in molecular biology,…" at bounding box center [200, 155] width 284 height 20
click at [119, 145] on p "We seek enthusiastic and productive PhDs with backgrounds in molecular biology,…" at bounding box center [200, 155] width 284 height 20
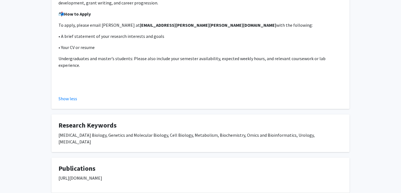
scroll to position [373, 0]
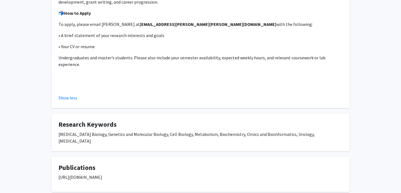
click at [124, 131] on div "[MEDICAL_DATA] Biology, Genetics and Molecular Biology, Cell Biology, Metabolis…" at bounding box center [200, 137] width 284 height 13
click at [137, 131] on div "[MEDICAL_DATA] Biology, Genetics and Molecular Biology, Cell Biology, Metabolis…" at bounding box center [200, 137] width 284 height 13
click at [128, 131] on div "[MEDICAL_DATA] Biology, Genetics and Molecular Biology, Cell Biology, Metabolis…" at bounding box center [200, 137] width 284 height 13
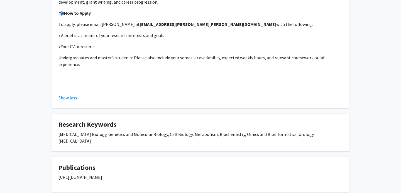
scroll to position [0, 0]
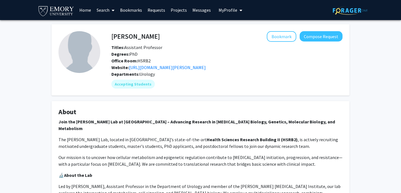
drag, startPoint x: 156, startPoint y: 72, endPoint x: 130, endPoint y: 72, distance: 25.3
click at [130, 72] on div "Departments: Urology" at bounding box center [226, 74] width 231 height 7
click at [206, 137] on strong "Health Sciences Research Building II (HSRB2)" at bounding box center [251, 140] width 91 height 6
drag, startPoint x: 67, startPoint y: 134, endPoint x: 84, endPoint y: 135, distance: 17.2
click at [84, 136] on p "The [PERSON_NAME] Lab, located in [GEOGRAPHIC_DATA]’s state-of-the-art Health S…" at bounding box center [200, 142] width 284 height 13
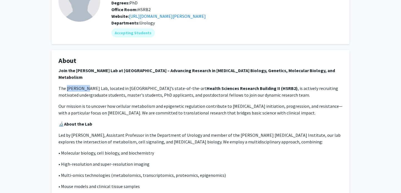
scroll to position [55, 0]
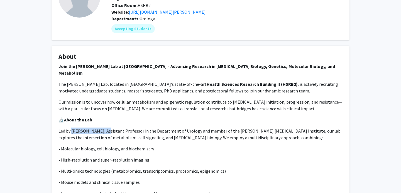
drag, startPoint x: 71, startPoint y: 125, endPoint x: 104, endPoint y: 126, distance: 32.6
click at [104, 127] on p "Led by [PERSON_NAME], Assistant Professor in the Department of Urology and memb…" at bounding box center [200, 133] width 284 height 13
copy p "[PERSON_NAME]"
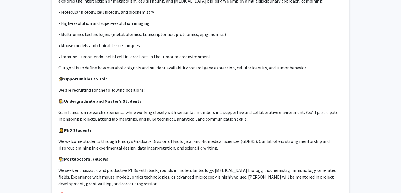
scroll to position [245, 0]
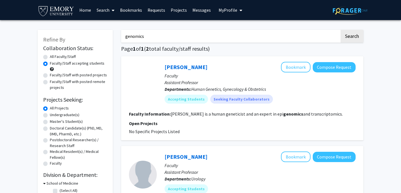
scroll to position [48, 0]
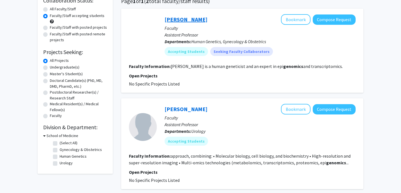
click at [194, 22] on link "[PERSON_NAME]" at bounding box center [185, 19] width 43 height 7
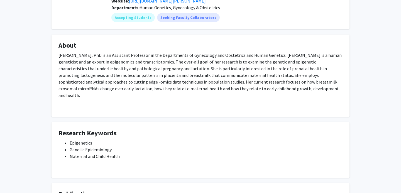
scroll to position [34, 0]
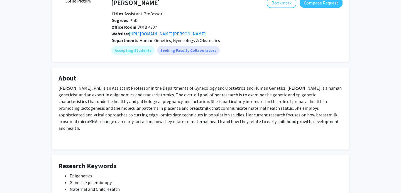
click at [179, 41] on span "Human Genetics, Gynecology & Obstetrics" at bounding box center [179, 41] width 80 height 6
click at [204, 40] on span "Human Genetics, Gynecology & Obstetrics" at bounding box center [179, 41] width 80 height 6
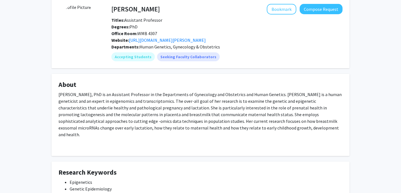
scroll to position [25, 0]
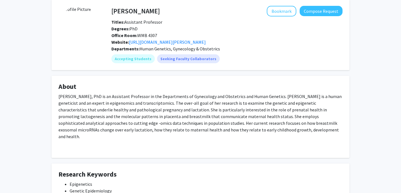
drag, startPoint x: 111, startPoint y: 11, endPoint x: 193, endPoint y: 11, distance: 82.3
click at [193, 11] on div "[PERSON_NAME] Bookmark Compose Request" at bounding box center [226, 11] width 239 height 11
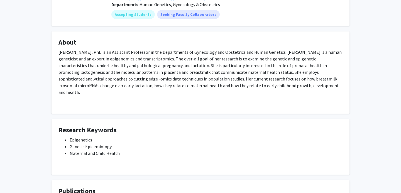
scroll to position [184, 0]
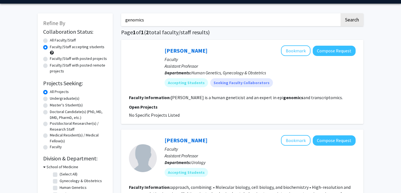
scroll to position [6, 0]
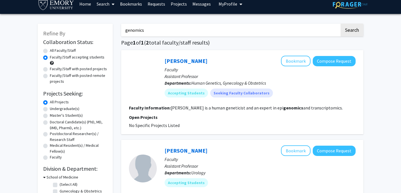
click at [65, 110] on label "Undergraduate(s)" at bounding box center [64, 109] width 29 height 6
click at [53, 109] on input "Undergraduate(s)" at bounding box center [52, 108] width 4 height 4
radio input "true"
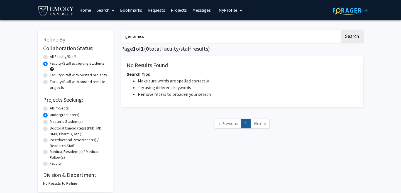
click at [63, 110] on label "All Projects" at bounding box center [59, 108] width 19 height 6
click at [53, 109] on input "All Projects" at bounding box center [52, 107] width 4 height 4
radio input "true"
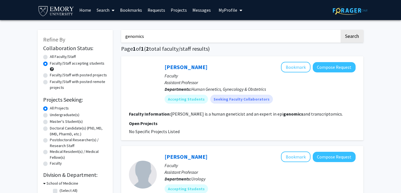
click at [139, 35] on input "genomics" at bounding box center [230, 36] width 218 height 13
type input "Genetics"
click at [340, 30] on button "Search" at bounding box center [351, 36] width 23 height 13
radio input "true"
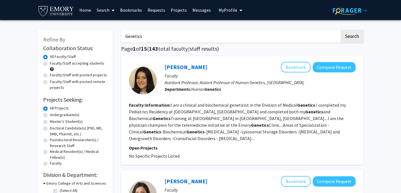
click at [66, 63] on label "Faculty/Staff accepting students" at bounding box center [77, 63] width 55 height 6
click at [53, 63] on input "Faculty/Staff accepting students" at bounding box center [52, 62] width 4 height 4
radio input "true"
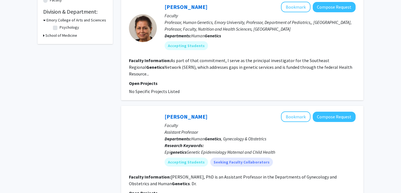
scroll to position [286, 0]
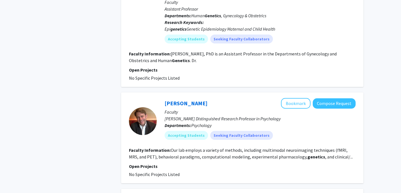
click at [203, 147] on section "Faculty Information: Our lab employs a variety of methods, including multimodal…" at bounding box center [242, 153] width 226 height 13
click at [220, 148] on fg-search-faculty "[PERSON_NAME] Bookmark Compose Request Faculty [PERSON_NAME] Distinguished Rese…" at bounding box center [242, 138] width 226 height 80
click at [198, 100] on link "[PERSON_NAME]" at bounding box center [185, 103] width 43 height 7
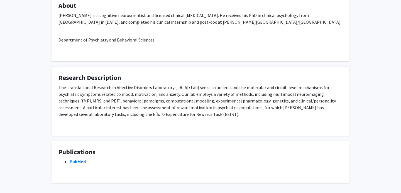
scroll to position [89, 0]
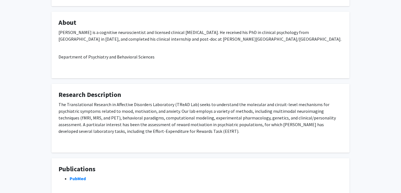
click at [164, 34] on div "[PERSON_NAME] is a cognitive neuroscientist and licensed clinical [MEDICAL_DATA…" at bounding box center [200, 50] width 284 height 42
click at [179, 34] on div "[PERSON_NAME] is a cognitive neuroscientist and licensed clinical [MEDICAL_DATA…" at bounding box center [200, 50] width 284 height 42
click at [221, 34] on div "[PERSON_NAME] is a cognitive neuroscientist and licensed clinical [MEDICAL_DATA…" at bounding box center [200, 50] width 284 height 42
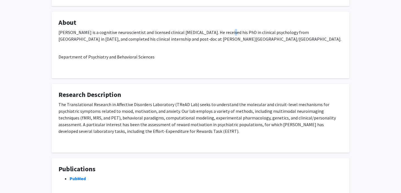
click at [221, 34] on div "[PERSON_NAME] is a cognitive neuroscientist and licensed clinical [MEDICAL_DATA…" at bounding box center [200, 50] width 284 height 42
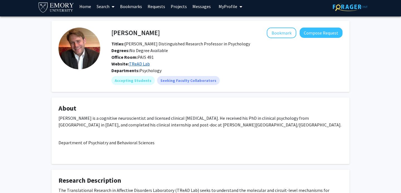
scroll to position [0, 0]
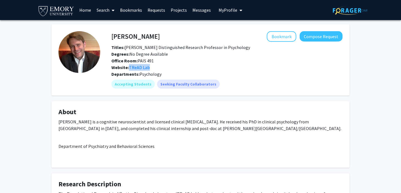
click at [155, 66] on div "Website: TReAD Lab" at bounding box center [226, 67] width 239 height 7
drag, startPoint x: 112, startPoint y: 37, endPoint x: 184, endPoint y: 37, distance: 71.5
click at [184, 37] on div "[PERSON_NAME] Bookmark Compose Request" at bounding box center [226, 36] width 239 height 11
copy h4 "[PERSON_NAME]"
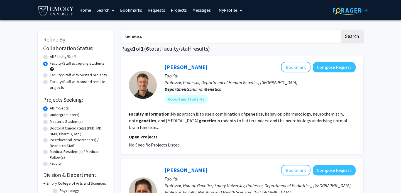
drag, startPoint x: 155, startPoint y: 38, endPoint x: 82, endPoint y: 31, distance: 73.2
type input "genomics"
click at [340, 30] on button "Search" at bounding box center [351, 36] width 23 height 13
radio input "true"
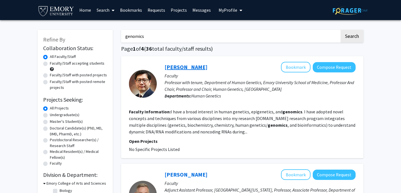
click at [180, 69] on link "[PERSON_NAME]" at bounding box center [185, 66] width 43 height 7
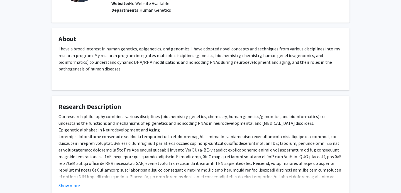
scroll to position [134, 0]
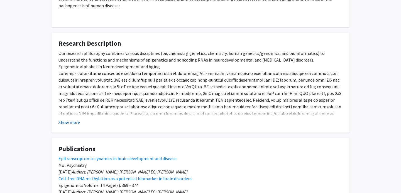
click at [75, 122] on button "Show more" at bounding box center [68, 122] width 21 height 7
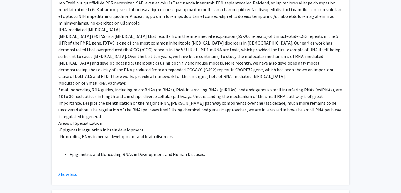
scroll to position [274, 0]
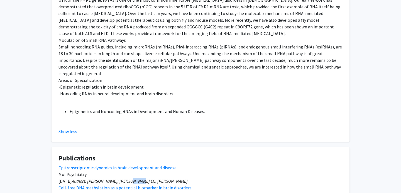
drag, startPoint x: 133, startPoint y: 175, endPoint x: 157, endPoint y: 175, distance: 24.8
copy em "[PERSON_NAME]"
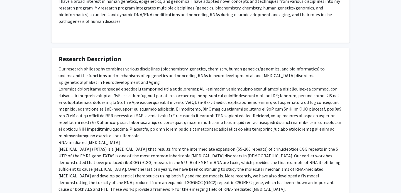
scroll to position [0, 0]
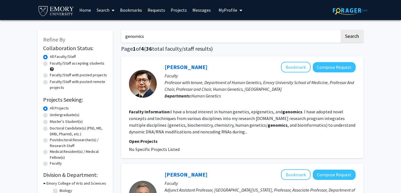
click at [140, 34] on input "genomics" at bounding box center [230, 36] width 218 height 13
type input "Pharmacology"
click at [340, 30] on button "Search" at bounding box center [351, 36] width 23 height 13
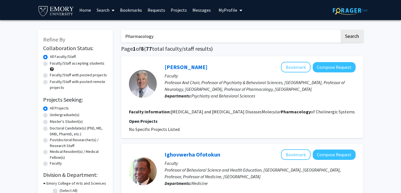
click at [78, 63] on label "Faculty/Staff accepting students" at bounding box center [77, 63] width 55 height 6
click at [53, 63] on input "Faculty/Staff accepting students" at bounding box center [52, 62] width 4 height 4
radio input "true"
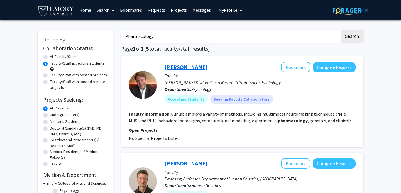
click at [186, 68] on link "[PERSON_NAME]" at bounding box center [185, 66] width 43 height 7
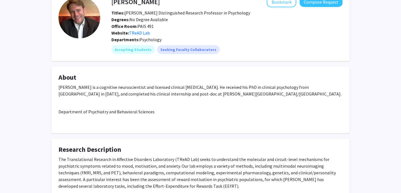
scroll to position [30, 0]
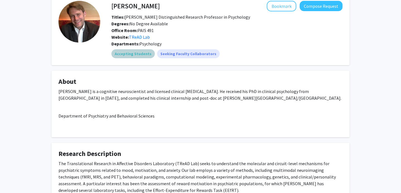
click at [132, 54] on mat-chip "Accepting Students" at bounding box center [132, 53] width 43 height 9
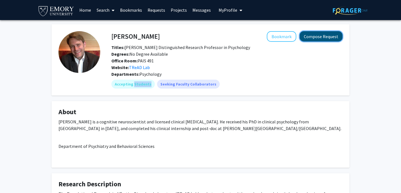
click at [310, 34] on button "Compose Request" at bounding box center [320, 36] width 43 height 10
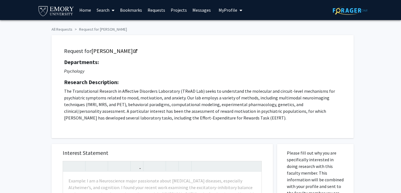
click at [51, 9] on img at bounding box center [56, 10] width 37 height 13
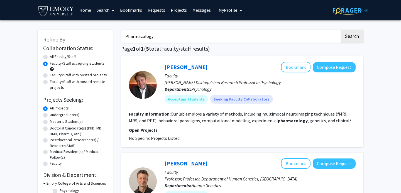
click at [68, 55] on label "All Faculty/Staff" at bounding box center [63, 57] width 26 height 6
click at [53, 55] on input "All Faculty/Staff" at bounding box center [52, 56] width 4 height 4
radio input "true"
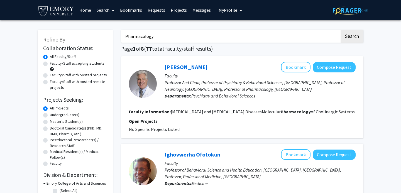
click at [135, 39] on input "Pharmacology" at bounding box center [230, 36] width 218 height 13
click at [80, 61] on label "Faculty/Staff accepting students" at bounding box center [77, 63] width 55 height 6
click at [53, 61] on input "Faculty/Staff accepting students" at bounding box center [52, 62] width 4 height 4
radio input "true"
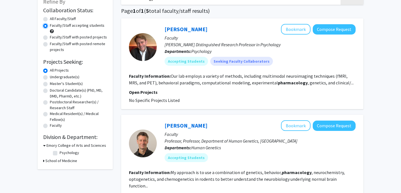
scroll to position [63, 0]
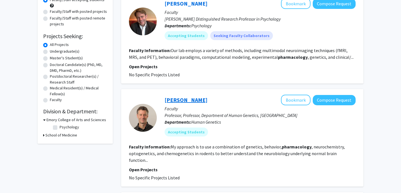
click at [186, 99] on link "[PERSON_NAME]" at bounding box center [185, 99] width 43 height 7
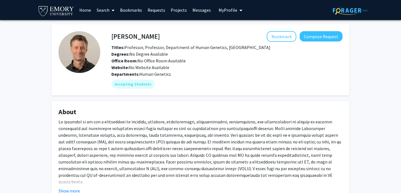
click at [141, 36] on h4 "[PERSON_NAME]" at bounding box center [135, 36] width 48 height 10
drag, startPoint x: 118, startPoint y: 35, endPoint x: 179, endPoint y: 35, distance: 60.9
click at [179, 35] on div "[PERSON_NAME] Bookmark Compose Request" at bounding box center [226, 36] width 239 height 11
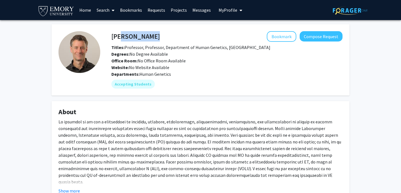
click at [179, 35] on div "Bookmark Compose Request" at bounding box center [251, 36] width 182 height 11
drag, startPoint x: 179, startPoint y: 35, endPoint x: 115, endPoint y: 38, distance: 63.7
click at [115, 38] on div "[PERSON_NAME] Bookmark Compose Request" at bounding box center [226, 36] width 239 height 11
click at [115, 38] on h4 "[PERSON_NAME]" at bounding box center [135, 36] width 48 height 10
drag, startPoint x: 114, startPoint y: 38, endPoint x: 164, endPoint y: 37, distance: 50.1
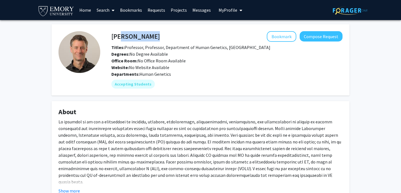
click at [160, 37] on h4 "[PERSON_NAME]" at bounding box center [135, 36] width 48 height 10
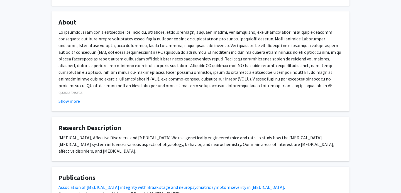
scroll to position [179, 0]
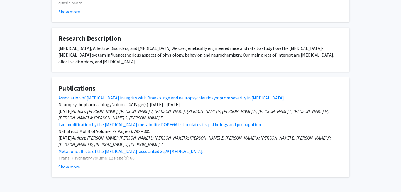
click at [165, 55] on div "[MEDICAL_DATA], Affective Disorders, and [MEDICAL_DATA] We use genetically engi…" at bounding box center [200, 55] width 284 height 20
click at [163, 64] on div "[MEDICAL_DATA], Affective Disorders, and [MEDICAL_DATA] We use genetically engi…" at bounding box center [200, 55] width 284 height 20
click at [102, 62] on div "[MEDICAL_DATA], Affective Disorders, and [MEDICAL_DATA] We use genetically engi…" at bounding box center [200, 55] width 284 height 20
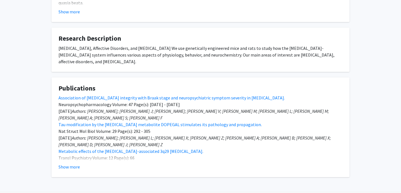
click at [86, 61] on div "[MEDICAL_DATA], Affective Disorders, and [MEDICAL_DATA] We use genetically engi…" at bounding box center [200, 55] width 284 height 20
click at [98, 61] on div "[MEDICAL_DATA], Affective Disorders, and [MEDICAL_DATA] We use genetically engi…" at bounding box center [200, 55] width 284 height 20
click at [134, 60] on div "[MEDICAL_DATA], Affective Disorders, and [MEDICAL_DATA] We use genetically engi…" at bounding box center [200, 55] width 284 height 20
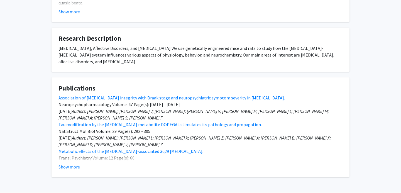
click at [134, 60] on div "[MEDICAL_DATA], Affective Disorders, and [MEDICAL_DATA] We use genetically engi…" at bounding box center [200, 55] width 284 height 20
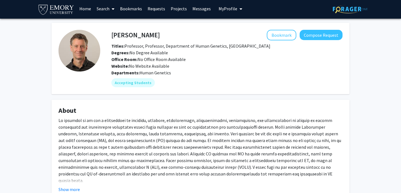
drag, startPoint x: 110, startPoint y: 36, endPoint x: 173, endPoint y: 36, distance: 62.6
click at [173, 36] on div "[PERSON_NAME] Bookmark Compose Request" at bounding box center [226, 35] width 239 height 11
click at [147, 31] on h4 "[PERSON_NAME]" at bounding box center [135, 35] width 48 height 10
copy h4 "Weinshenker"
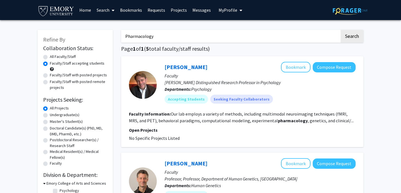
click at [148, 36] on input "Pharmacology" at bounding box center [230, 36] width 218 height 13
type input "G"
type input "E"
type input "Genetics"
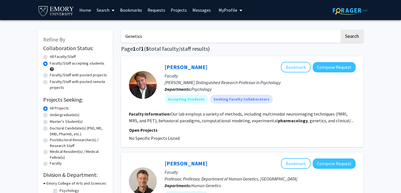
click at [340, 30] on button "Search" at bounding box center [351, 36] width 23 height 13
radio input "true"
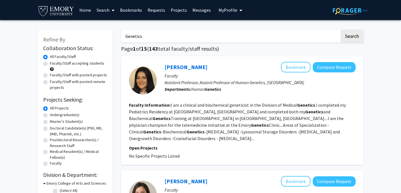
scroll to position [18, 0]
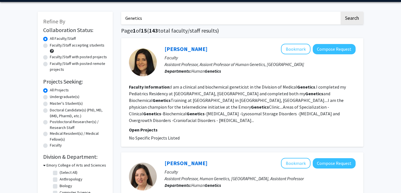
click at [87, 46] on label "Faculty/Staff accepting students" at bounding box center [77, 45] width 55 height 6
click at [53, 46] on input "Faculty/Staff accepting students" at bounding box center [52, 44] width 4 height 4
radio input "true"
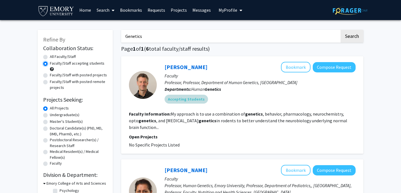
scroll to position [102, 0]
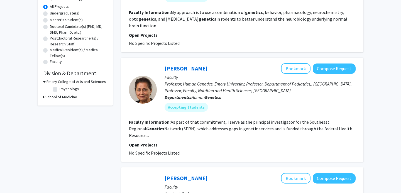
click at [196, 80] on p "Professor, Human Genetics, Emory University, Professor, Department of Pediatric…" at bounding box center [259, 86] width 191 height 13
click at [202, 80] on p "Professor, Human Genetics, Emory University, Professor, Department of Pediatric…" at bounding box center [259, 86] width 191 height 13
click at [213, 80] on p "Professor, Human Genetics, Emory University, Professor, Department of Pediatric…" at bounding box center [259, 86] width 191 height 13
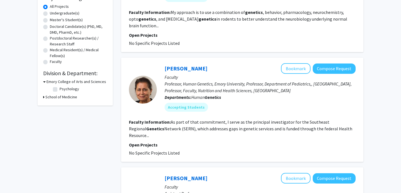
click at [214, 80] on p "Professor, Human Genetics, Emory University, Professor, Department of Pediatric…" at bounding box center [259, 86] width 191 height 13
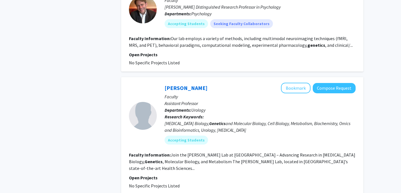
scroll to position [443, 0]
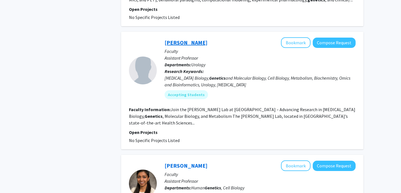
click at [187, 39] on link "[PERSON_NAME]" at bounding box center [185, 42] width 43 height 7
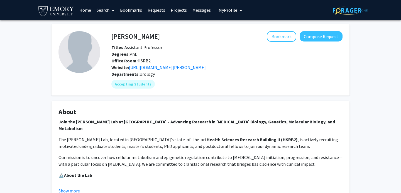
click at [109, 138] on p "The [PERSON_NAME] Lab, located in [GEOGRAPHIC_DATA]’s state-of-the-art Health S…" at bounding box center [200, 142] width 284 height 13
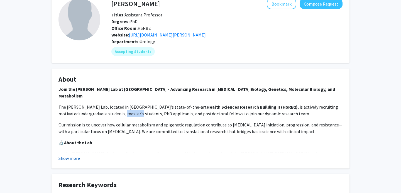
click at [78, 160] on button "Show more" at bounding box center [68, 158] width 21 height 7
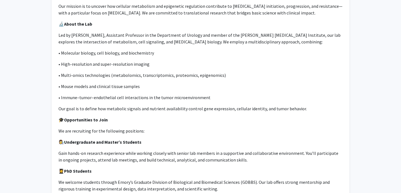
scroll to position [105, 0]
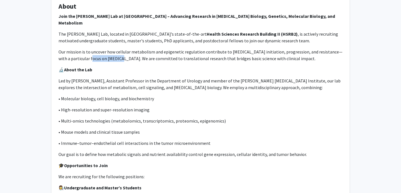
drag, startPoint x: 94, startPoint y: 51, endPoint x: 122, endPoint y: 52, distance: 27.3
click at [122, 52] on p "Our mission is to uncover how cellular metabolism and epigenetic regulation con…" at bounding box center [200, 54] width 284 height 13
copy p "[MEDICAL_DATA]"
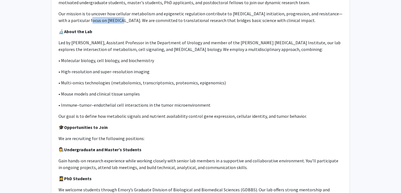
scroll to position [191, 0]
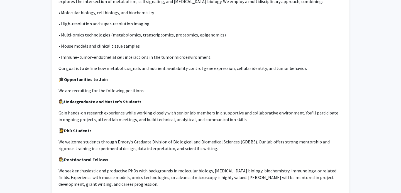
click at [154, 109] on p "Gain hands-on research experience while working closely with senior lab members…" at bounding box center [200, 115] width 284 height 13
click at [152, 111] on p "Gain hands-on research experience while working closely with senior lab members…" at bounding box center [200, 115] width 284 height 13
click at [121, 113] on p "Gain hands-on research experience while working closely with senior lab members…" at bounding box center [200, 115] width 284 height 13
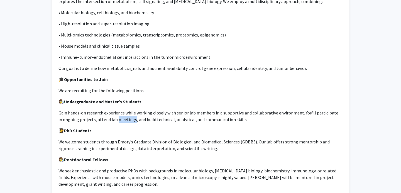
click at [121, 113] on p "Gain hands-on research experience while working closely with senior lab members…" at bounding box center [200, 115] width 284 height 13
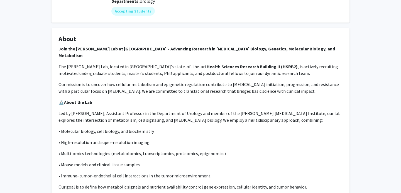
scroll to position [7, 0]
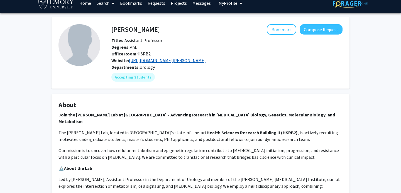
click at [149, 59] on link "[URL][DOMAIN_NAME][PERSON_NAME]" at bounding box center [167, 61] width 77 height 6
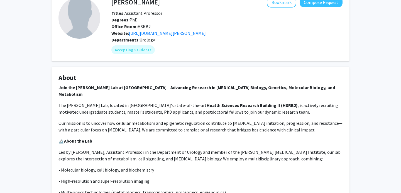
scroll to position [38, 0]
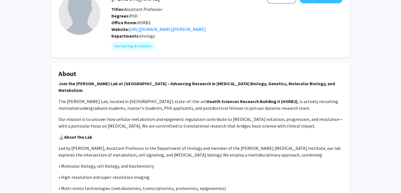
click at [170, 116] on p "Our mission is to uncover how cellular metabolism and epigenetic regulation con…" at bounding box center [200, 122] width 284 height 13
click at [193, 116] on p "Our mission is to uncover how cellular metabolism and epigenetic regulation con…" at bounding box center [200, 122] width 284 height 13
click at [235, 121] on p "Our mission is to uncover how cellular metabolism and epigenetic regulation con…" at bounding box center [200, 122] width 284 height 13
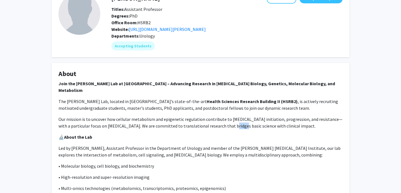
click at [235, 121] on p "Our mission is to uncover how cellular metabolism and epigenetic regulation con…" at bounding box center [200, 122] width 284 height 13
click at [245, 121] on p "Our mission is to uncover how cellular metabolism and epigenetic regulation con…" at bounding box center [200, 122] width 284 height 13
click at [161, 145] on p "Led by [PERSON_NAME], Assistant Professor in the Department of Urology and memb…" at bounding box center [200, 151] width 284 height 13
click at [88, 145] on p "Led by [PERSON_NAME], Assistant Professor in the Department of Urology and memb…" at bounding box center [200, 151] width 284 height 13
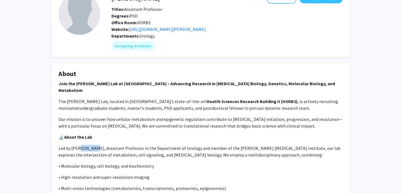
click at [88, 145] on p "Led by [PERSON_NAME], Assistant Professor in the Department of Urology and memb…" at bounding box center [200, 151] width 284 height 13
click at [128, 145] on p "Led by [PERSON_NAME], Assistant Professor in the Department of Urology and memb…" at bounding box center [200, 151] width 284 height 13
click at [259, 149] on p "Led by [PERSON_NAME], Assistant Professor in the Department of Urology and memb…" at bounding box center [200, 151] width 284 height 13
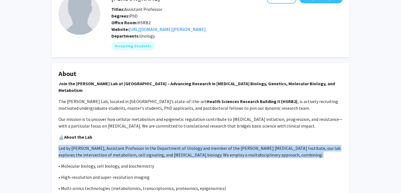
click at [259, 149] on p "Led by [PERSON_NAME], Assistant Professor in the Department of Urology and memb…" at bounding box center [200, 151] width 284 height 13
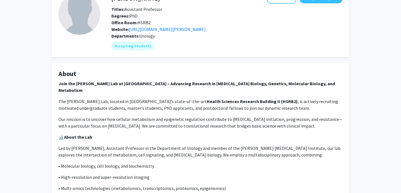
click at [240, 147] on p "Led by [PERSON_NAME], Assistant Professor in the Department of Urology and memb…" at bounding box center [200, 151] width 284 height 13
click at [105, 145] on p "Led by [PERSON_NAME], Assistant Professor in the Department of Urology and memb…" at bounding box center [200, 151] width 284 height 13
click at [120, 146] on p "Led by [PERSON_NAME], Assistant Professor in the Department of Urology and memb…" at bounding box center [200, 151] width 284 height 13
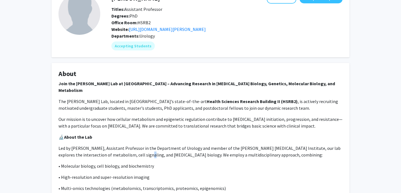
click at [120, 146] on p "Led by [PERSON_NAME], Assistant Professor in the Department of Urology and memb…" at bounding box center [200, 151] width 284 height 13
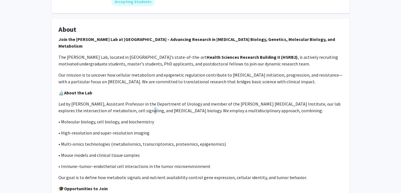
scroll to position [82, 0]
click at [127, 119] on p "• Molecular biology, cell biology, and biochemistry" at bounding box center [200, 122] width 284 height 7
click at [119, 119] on p "• Molecular biology, cell biology, and biochemistry" at bounding box center [200, 122] width 284 height 7
click at [117, 119] on p "• Molecular biology, cell biology, and biochemistry" at bounding box center [200, 122] width 284 height 7
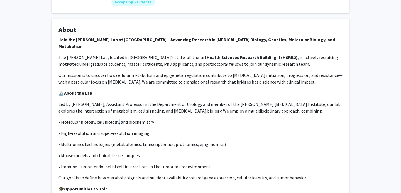
click at [117, 119] on p "• Molecular biology, cell biology, and biochemistry" at bounding box center [200, 122] width 284 height 7
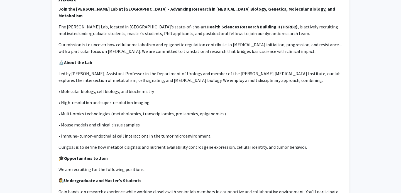
scroll to position [33, 0]
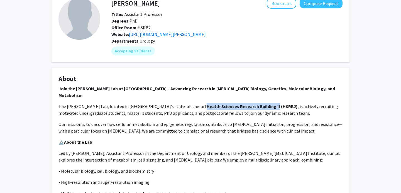
drag, startPoint x: 171, startPoint y: 100, endPoint x: 241, endPoint y: 102, distance: 70.1
click at [241, 103] on strong "Health Sciences Research Building II (HSRB2)" at bounding box center [251, 106] width 91 height 6
copy strong "Health Sciences Research Building II"
click at [206, 103] on strong "Health Sciences Research Building II (HSRB2)" at bounding box center [251, 106] width 91 height 6
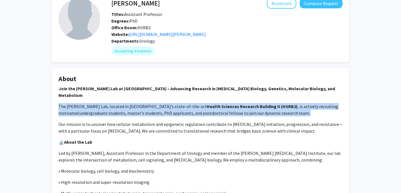
click at [206, 103] on strong "Health Sciences Research Building II (HSRB2)" at bounding box center [251, 106] width 91 height 6
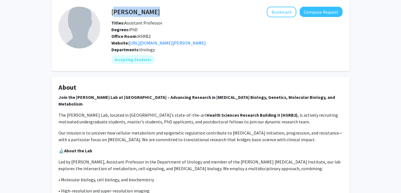
scroll to position [22, 0]
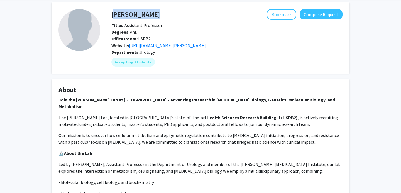
drag, startPoint x: 113, startPoint y: 1, endPoint x: 180, endPoint y: 4, distance: 67.1
click at [180, 4] on fg-card "[PERSON_NAME] Bookmark Compose Request Titles: Assistant Professor Degrees: PhD…" at bounding box center [200, 37] width 298 height 71
copy h4 "[PERSON_NAME]"
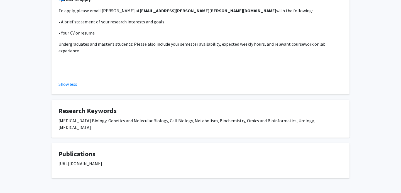
scroll to position [0, 0]
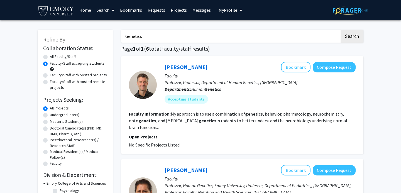
drag, startPoint x: 164, startPoint y: 37, endPoint x: 108, endPoint y: 34, distance: 56.2
paste input "[PERSON_NAME]"
type input "[PERSON_NAME]"
click at [340, 30] on button "Search" at bounding box center [351, 36] width 23 height 13
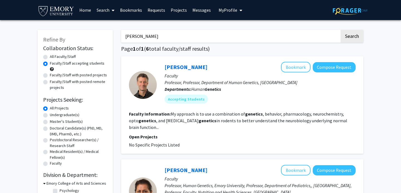
radio input "true"
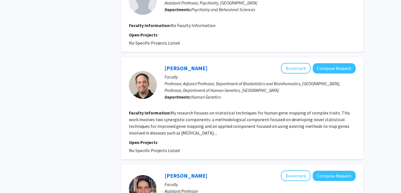
scroll to position [338, 0]
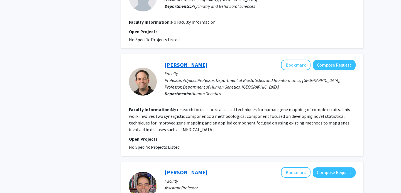
click at [192, 65] on link "[PERSON_NAME]" at bounding box center [185, 64] width 43 height 7
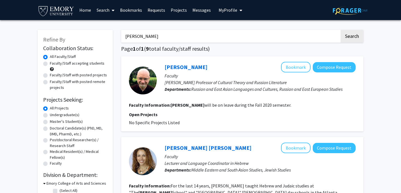
click at [189, 71] on div "[PERSON_NAME] Bookmark Compose Request" at bounding box center [259, 67] width 191 height 11
click at [189, 66] on link "[PERSON_NAME]" at bounding box center [185, 66] width 43 height 7
radio input "false"
radio input "true"
type input "Genetics"
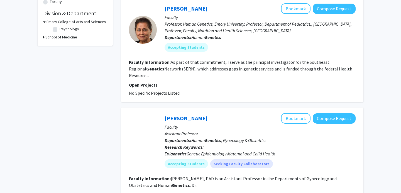
scroll to position [108, 0]
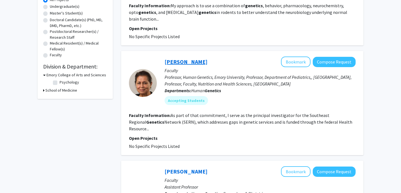
click at [181, 58] on link "[PERSON_NAME]" at bounding box center [185, 61] width 43 height 7
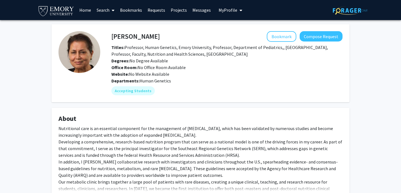
scroll to position [186, 0]
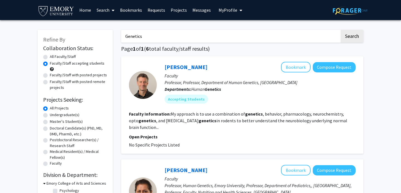
click at [125, 36] on input "Genetics" at bounding box center [230, 36] width 218 height 13
type input "GWAS"
click at [340, 30] on button "Search" at bounding box center [351, 36] width 23 height 13
radio input "true"
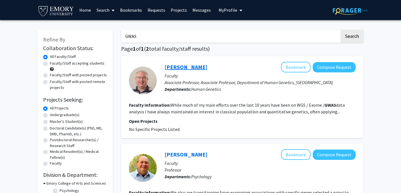
click at [186, 67] on link "[PERSON_NAME]" at bounding box center [185, 66] width 43 height 7
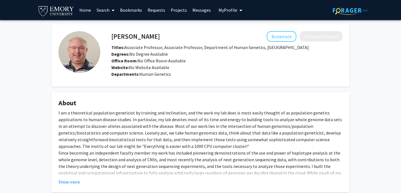
drag, startPoint x: 111, startPoint y: 37, endPoint x: 166, endPoint y: 38, distance: 55.1
click at [166, 38] on div "[PERSON_NAME] Bookmark Compose Request" at bounding box center [226, 36] width 239 height 11
drag, startPoint x: 110, startPoint y: 37, endPoint x: 158, endPoint y: 37, distance: 48.1
click at [158, 37] on div "[PERSON_NAME] Bookmark Compose Request" at bounding box center [226, 36] width 239 height 11
drag, startPoint x: 158, startPoint y: 37, endPoint x: 112, endPoint y: 38, distance: 45.9
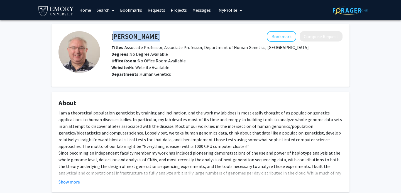
click at [112, 38] on div "[PERSON_NAME] Bookmark Compose Request" at bounding box center [226, 36] width 239 height 11
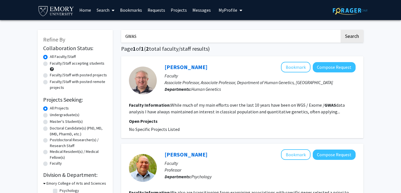
drag, startPoint x: 143, startPoint y: 34, endPoint x: 83, endPoint y: 33, distance: 60.1
click at [83, 33] on div "Refine By Collaboration Status: Collaboration Status All Faculty/Staff Collabor…" at bounding box center [200, 147] width 334 height 247
click at [340, 30] on button "Search" at bounding box center [351, 36] width 23 height 13
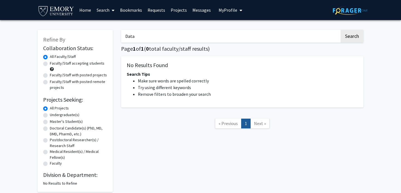
type input "Data"
click at [340, 30] on button "Search" at bounding box center [351, 36] width 23 height 13
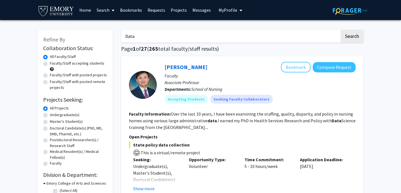
click at [74, 64] on label "Faculty/Staff accepting students" at bounding box center [77, 63] width 55 height 6
click at [53, 64] on input "Faculty/Staff accepting students" at bounding box center [52, 62] width 4 height 4
radio input "true"
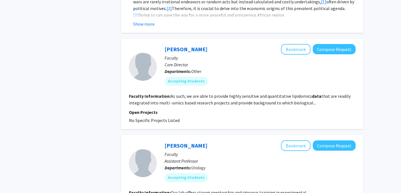
scroll to position [929, 0]
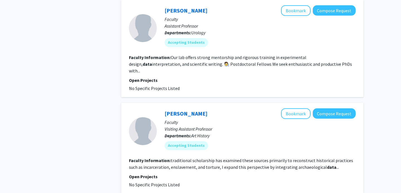
scroll to position [1065, 0]
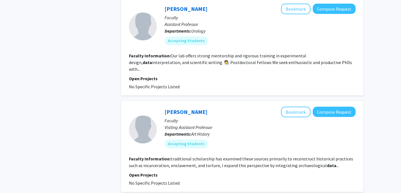
click at [288, 56] on fg-read-more "Our lab offers strong mentorship and rigorous training in experimental design, …" at bounding box center [240, 62] width 223 height 19
click at [266, 56] on fg-read-more "Our lab offers strong mentorship and rigorous training in experimental design, …" at bounding box center [240, 62] width 223 height 19
click at [247, 57] on fg-read-more "Our lab offers strong mentorship and rigorous training in experimental design, …" at bounding box center [240, 62] width 223 height 19
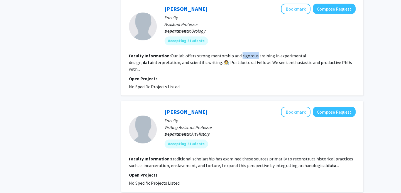
click at [247, 57] on fg-read-more "Our lab offers strong mentorship and rigorous training in experimental design, …" at bounding box center [240, 62] width 223 height 19
click at [246, 65] on section "Faculty Information: Our lab offers strong mentorship and rigorous training in …" at bounding box center [242, 62] width 226 height 20
